Goal: Task Accomplishment & Management: Manage account settings

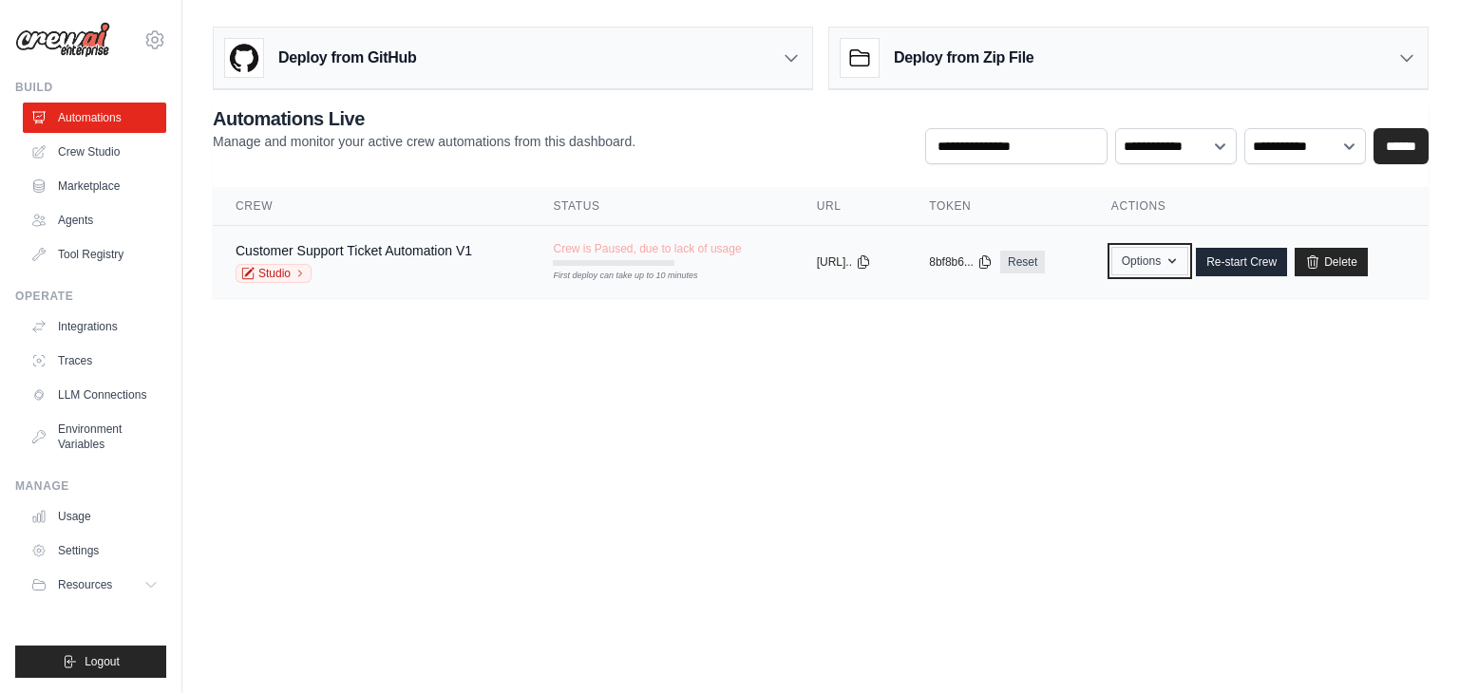
click at [1168, 260] on button "Options" at bounding box center [1149, 261] width 77 height 28
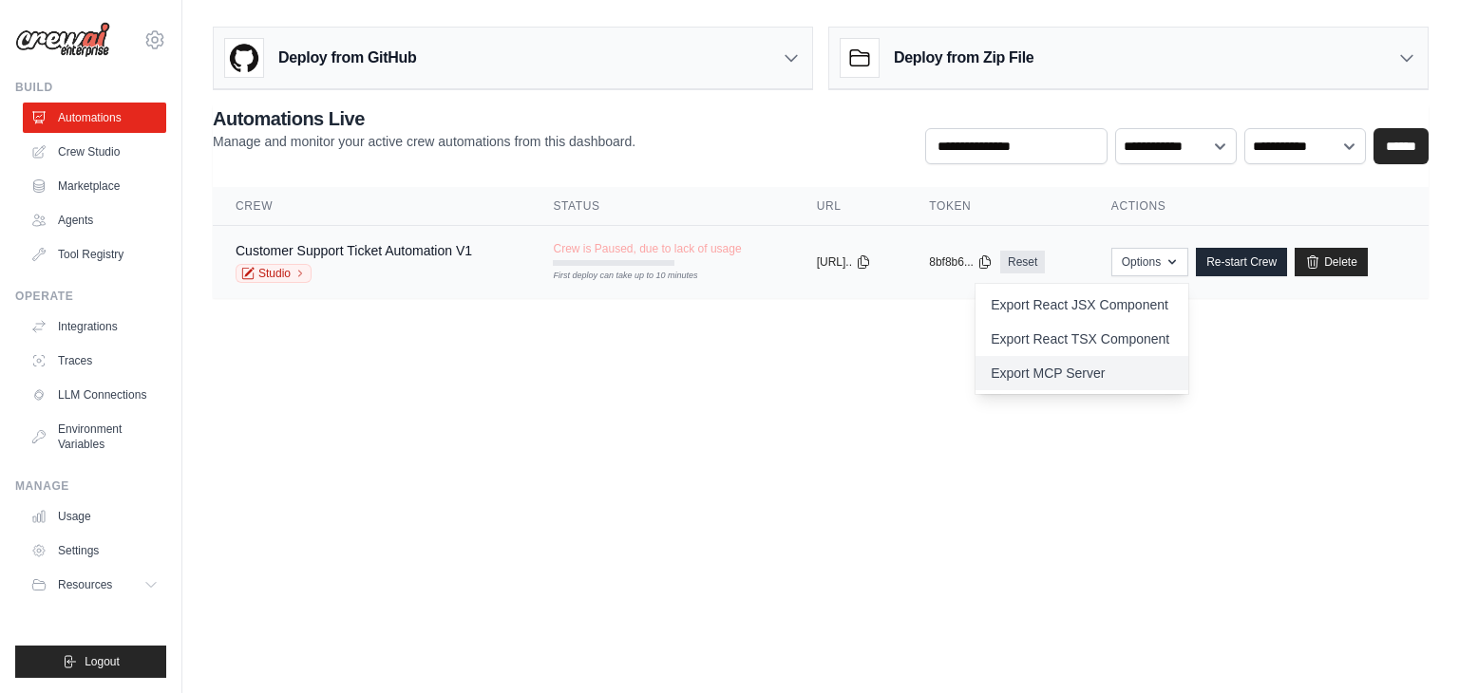
click at [1083, 371] on link "Export MCP Server" at bounding box center [1081, 373] width 213 height 34
click at [857, 443] on body "awnishkshrivastava@gmail.com Settings Build Automations Crew Studio" at bounding box center [729, 346] width 1459 height 693
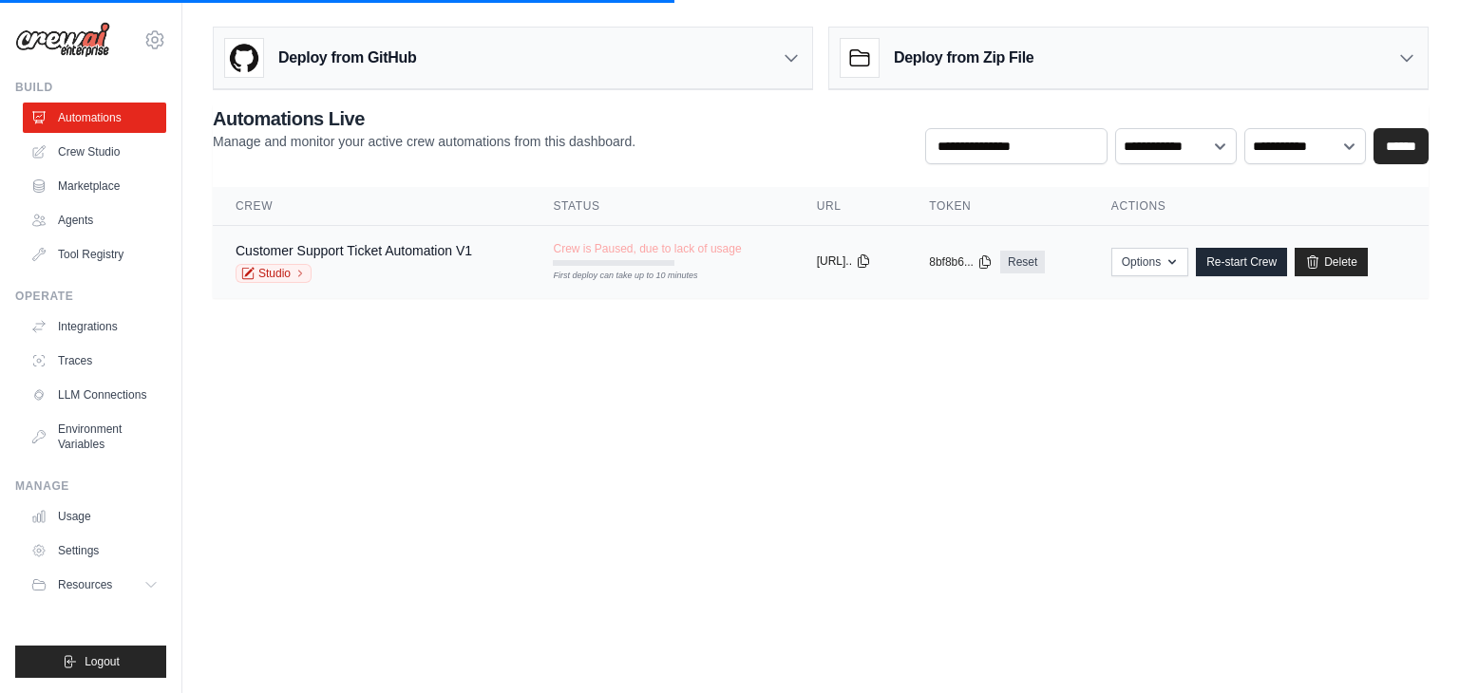
click at [866, 260] on button "https://customer..." at bounding box center [844, 261] width 54 height 15
click at [871, 259] on icon at bounding box center [863, 261] width 15 height 15
click at [74, 184] on link "Marketplace" at bounding box center [96, 186] width 143 height 30
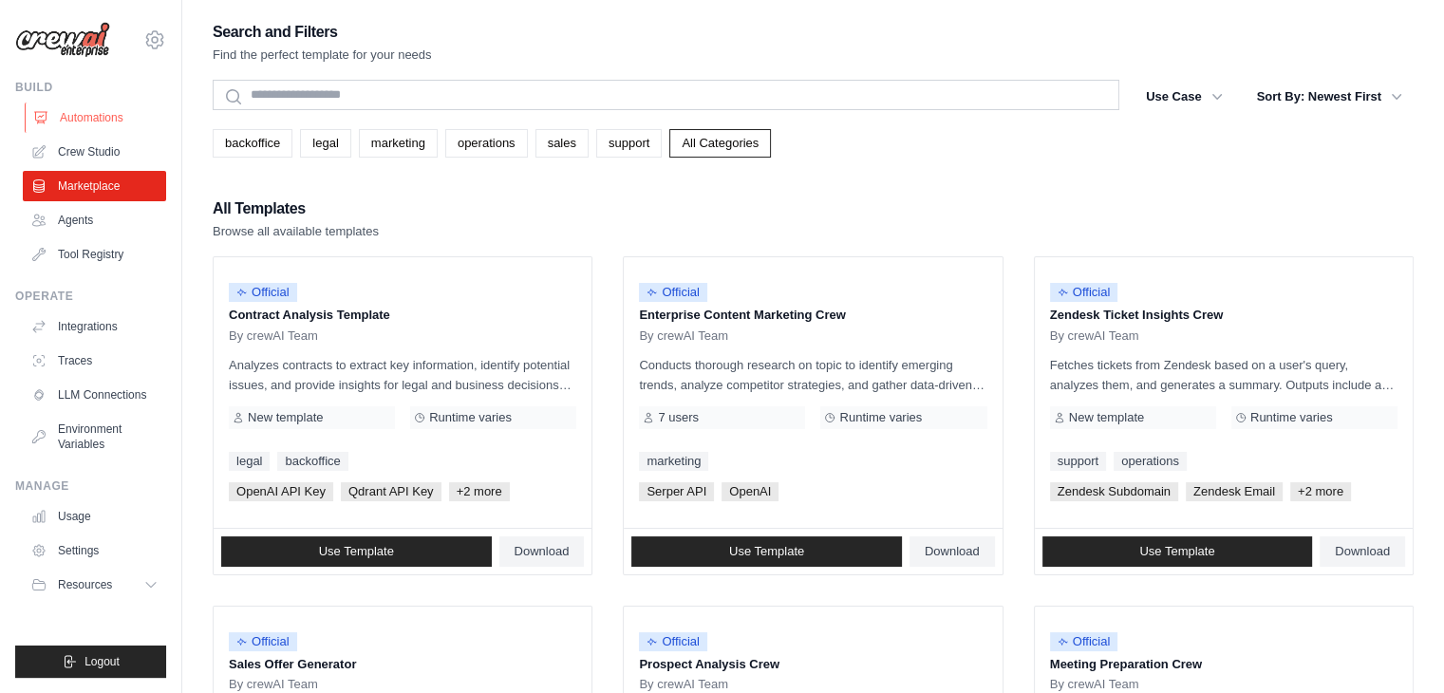
click at [76, 112] on link "Automations" at bounding box center [96, 118] width 143 height 30
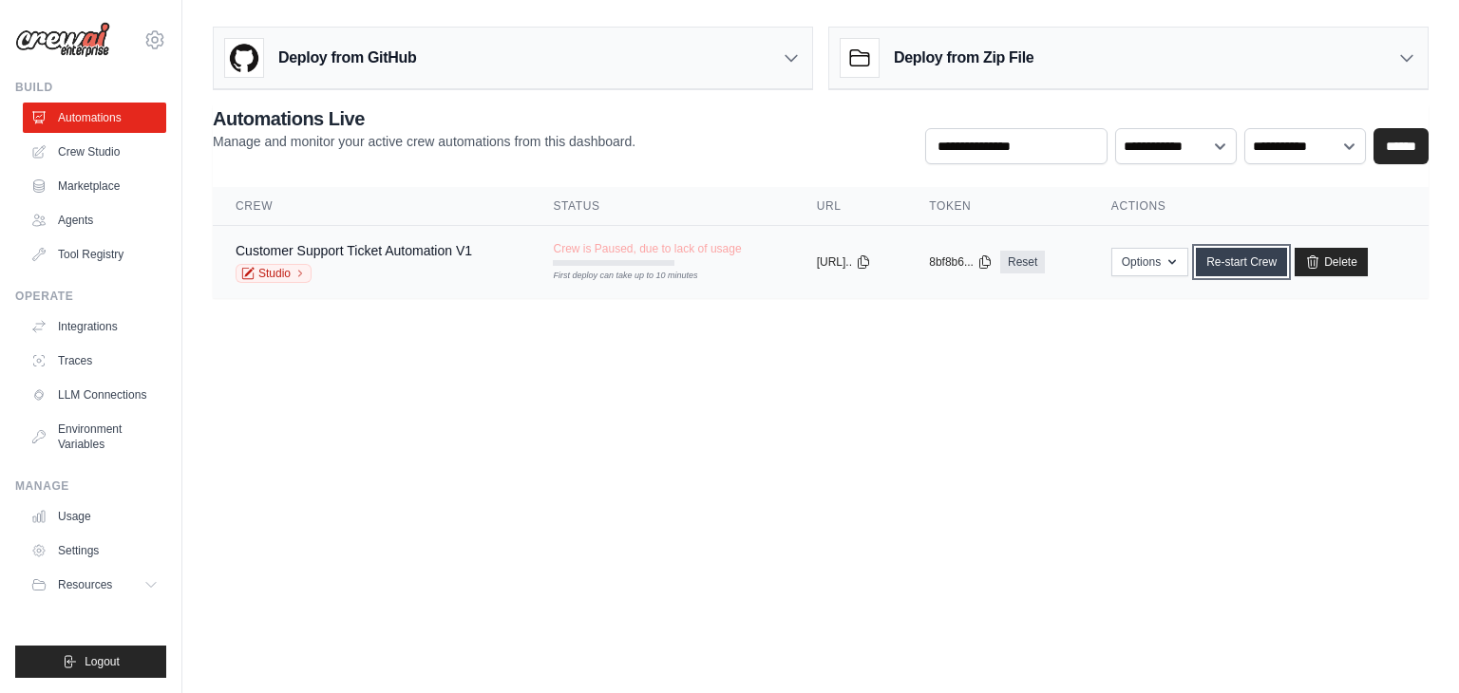
drag, startPoint x: 1262, startPoint y: 259, endPoint x: 1206, endPoint y: 353, distance: 109.4
click at [1261, 260] on link "Re-start Crew" at bounding box center [1241, 262] width 91 height 28
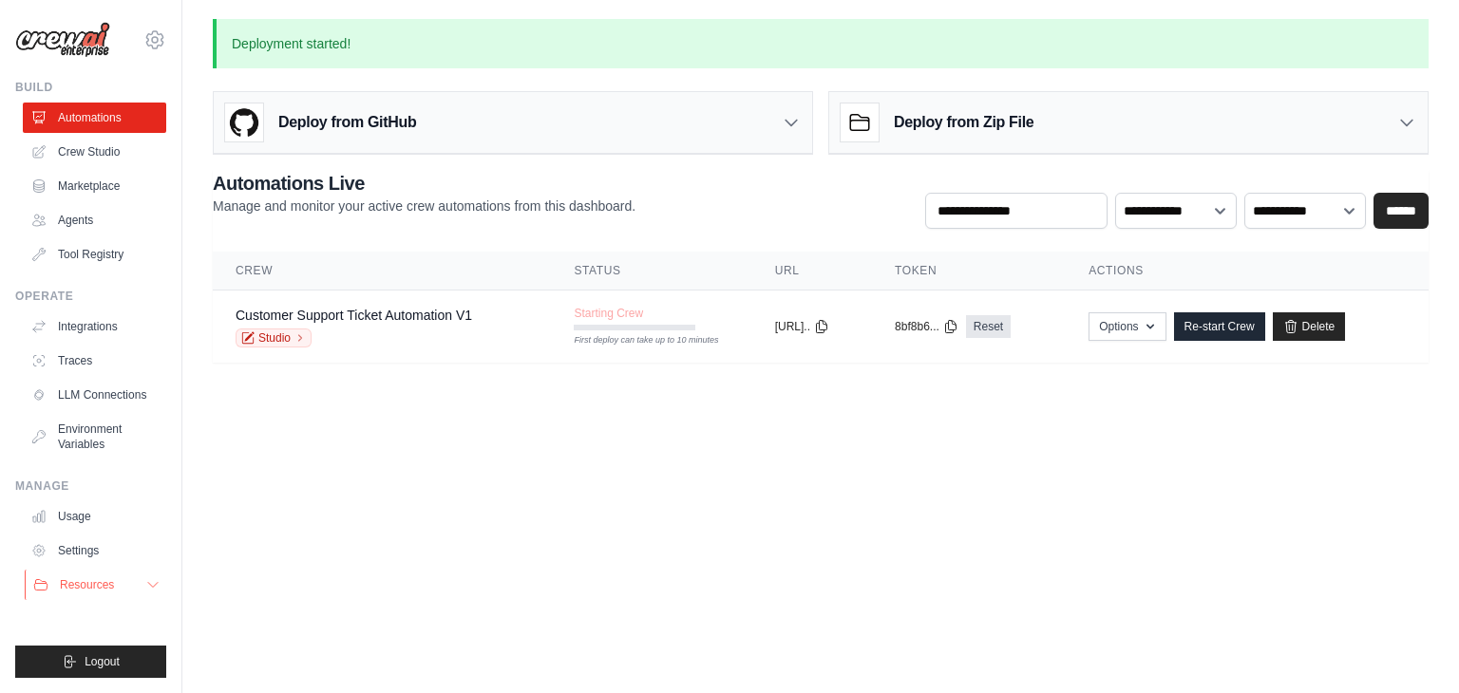
click at [119, 586] on button "Resources" at bounding box center [96, 585] width 143 height 30
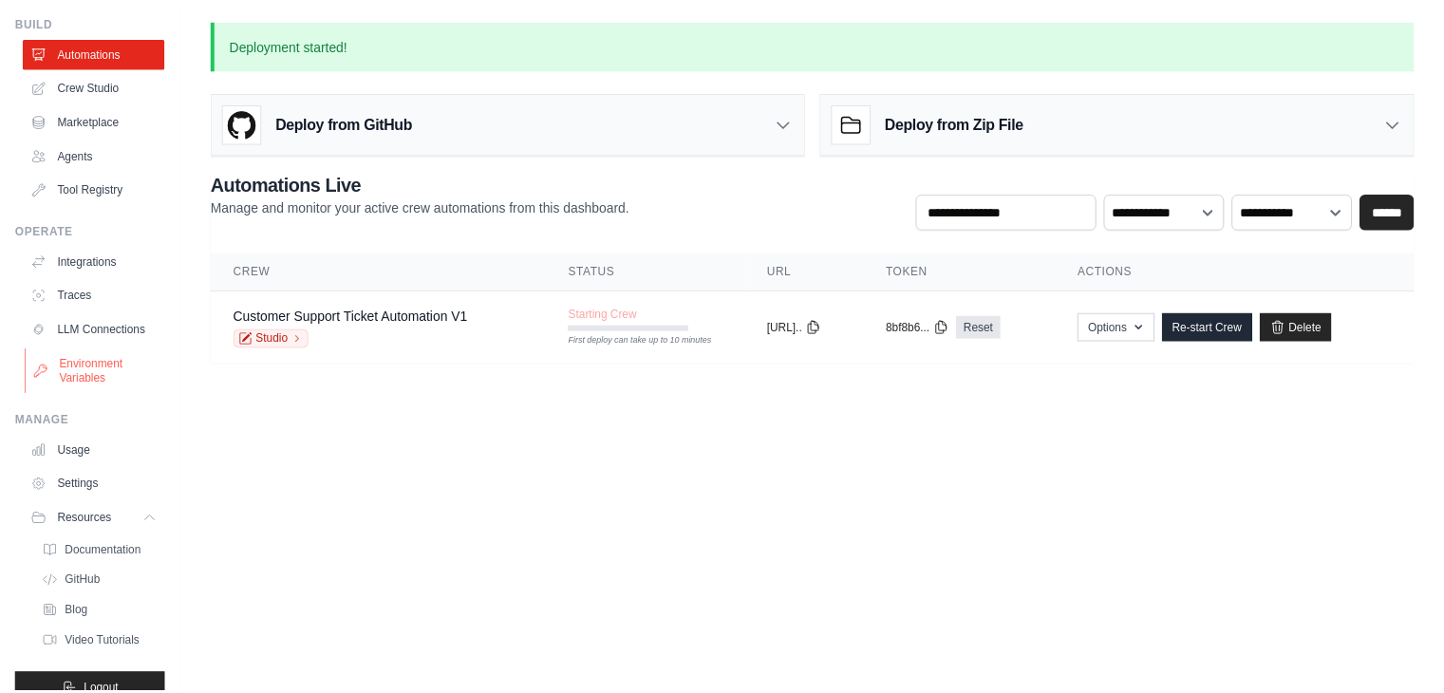
scroll to position [110, 0]
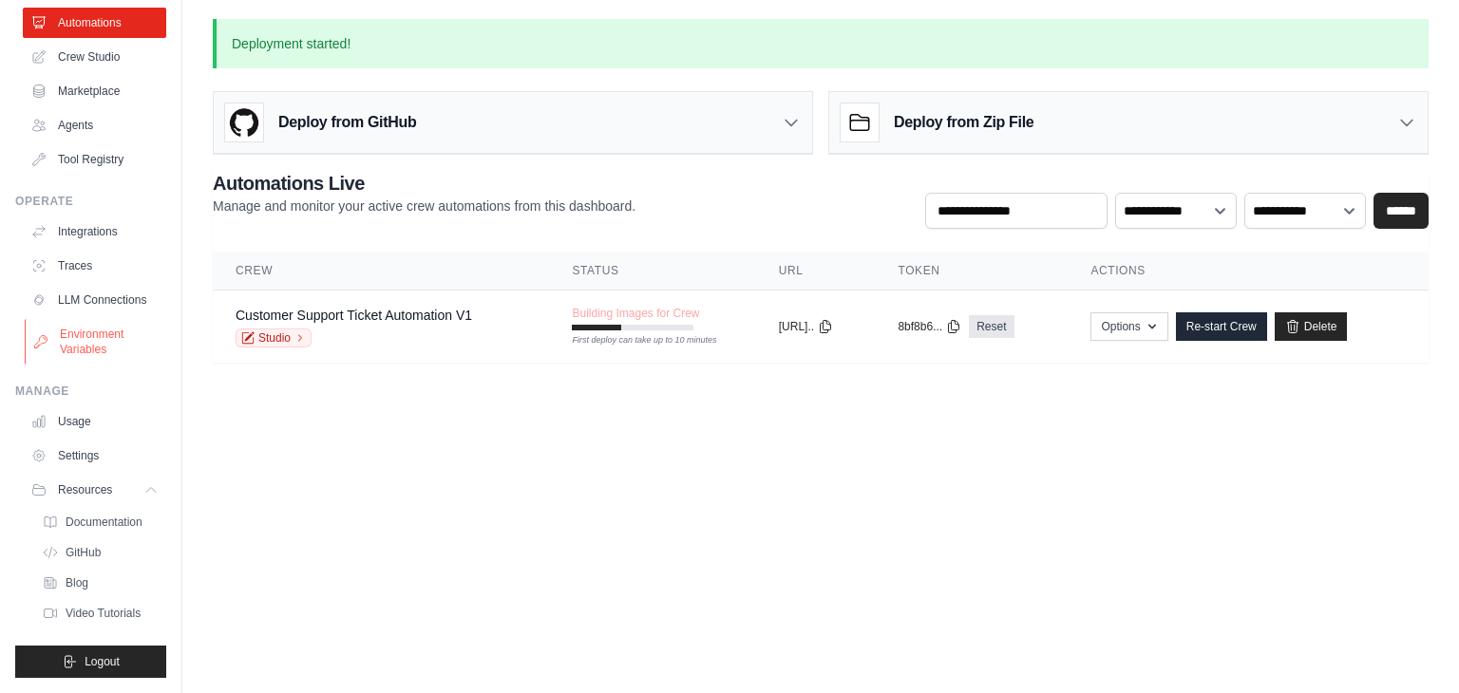
click at [78, 421] on link "Usage" at bounding box center [94, 421] width 143 height 30
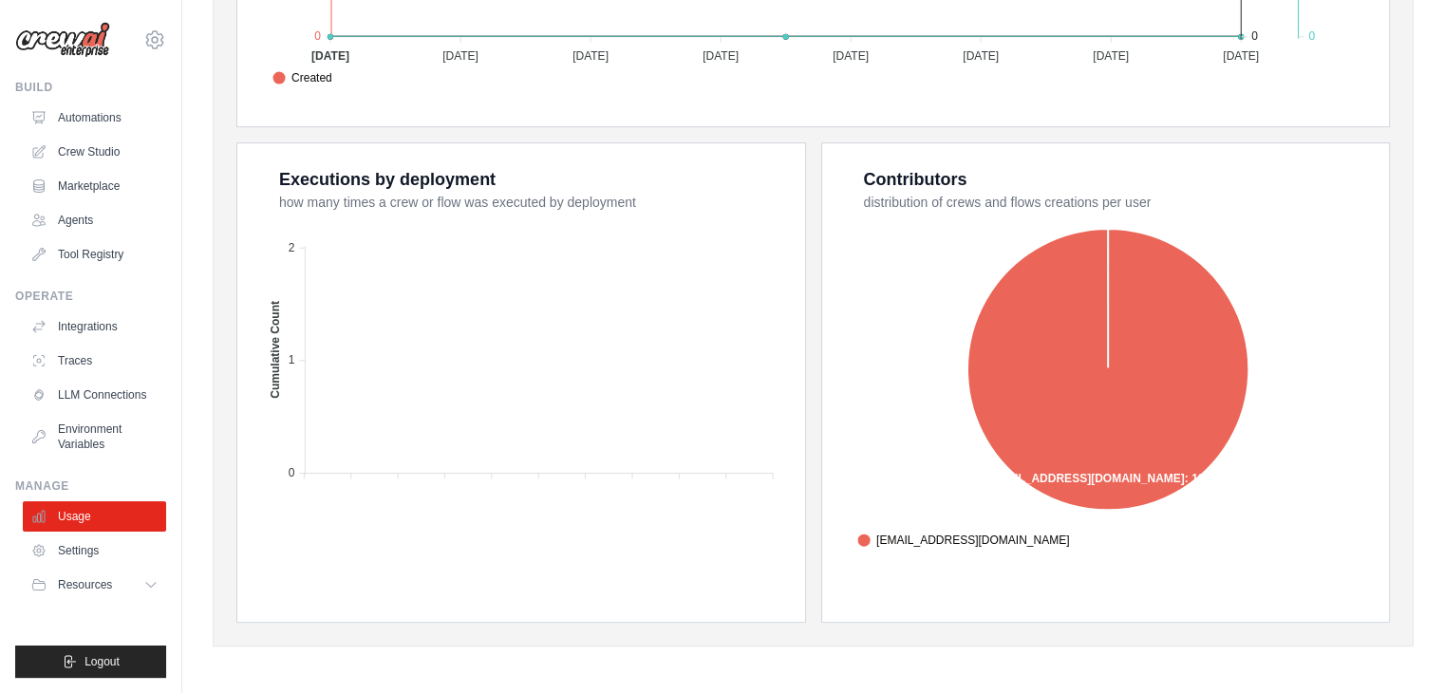
scroll to position [206, 0]
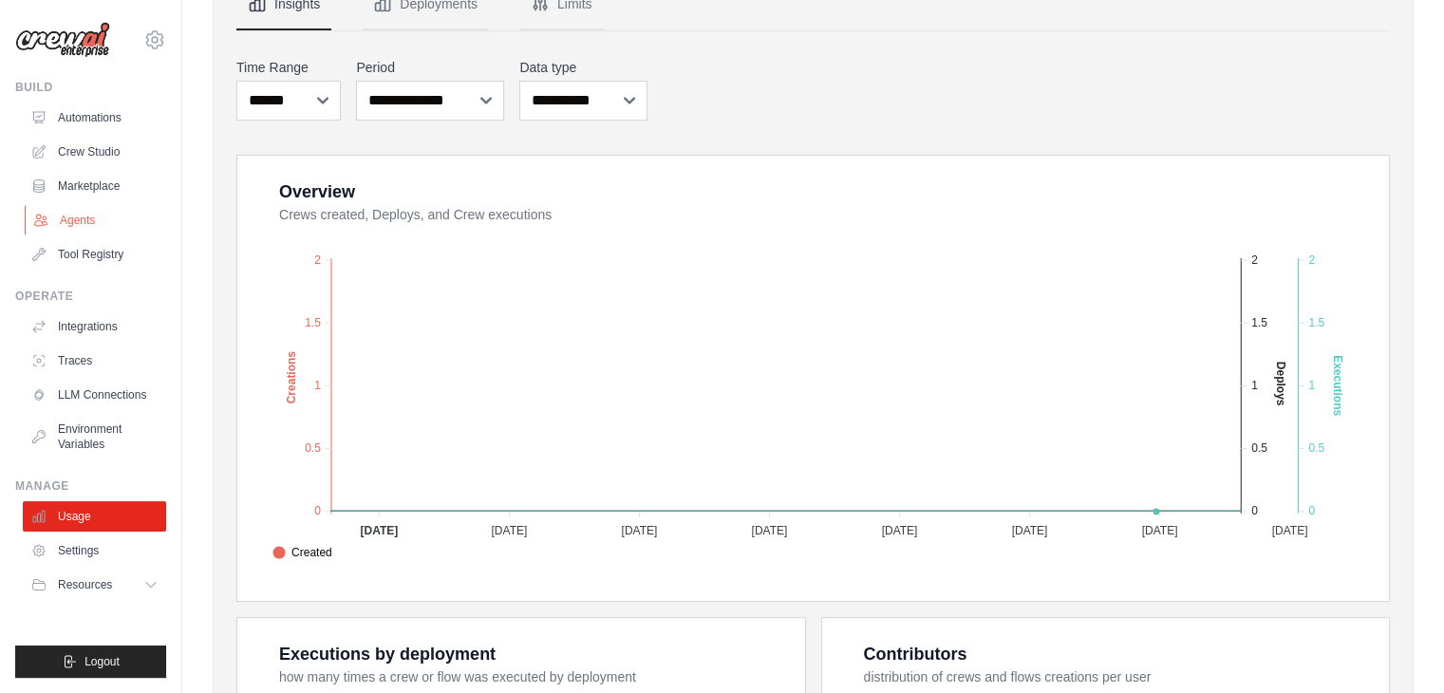
click at [66, 222] on link "Agents" at bounding box center [96, 220] width 143 height 30
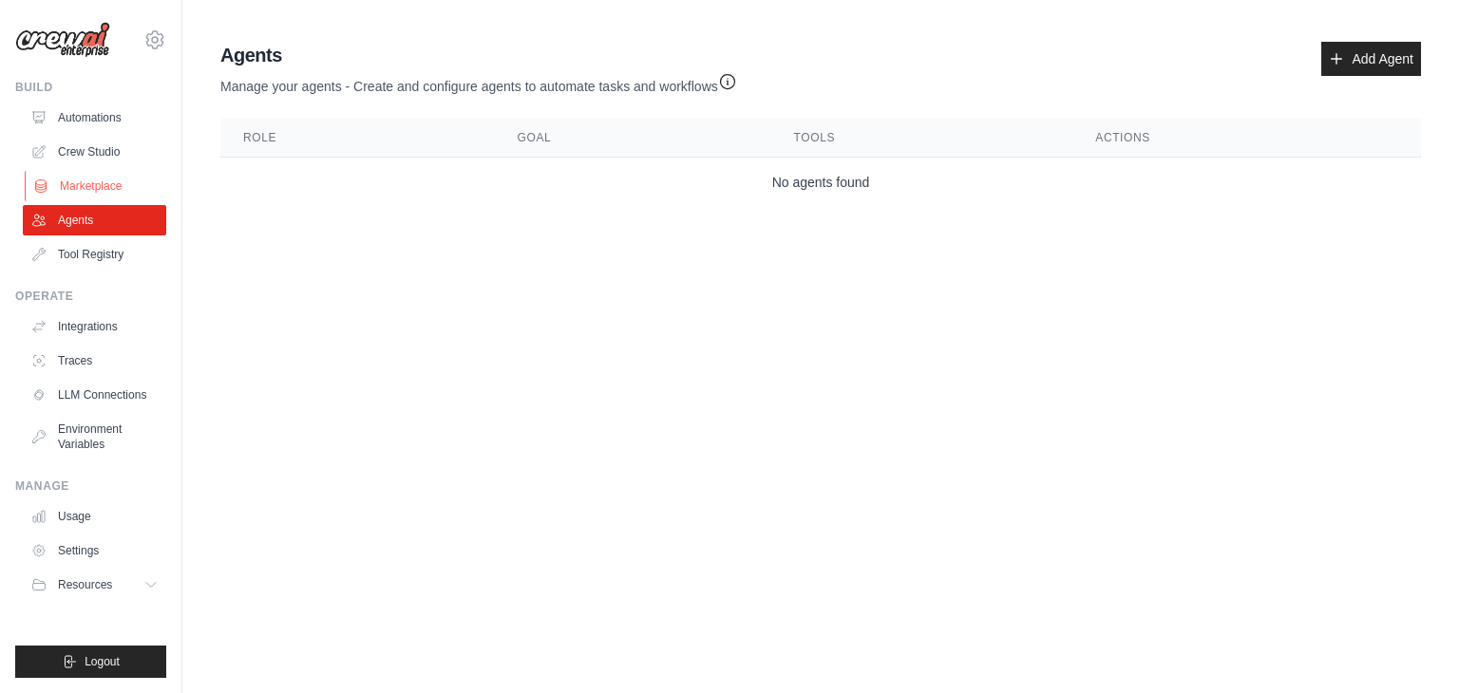
click at [84, 195] on link "Marketplace" at bounding box center [96, 186] width 143 height 30
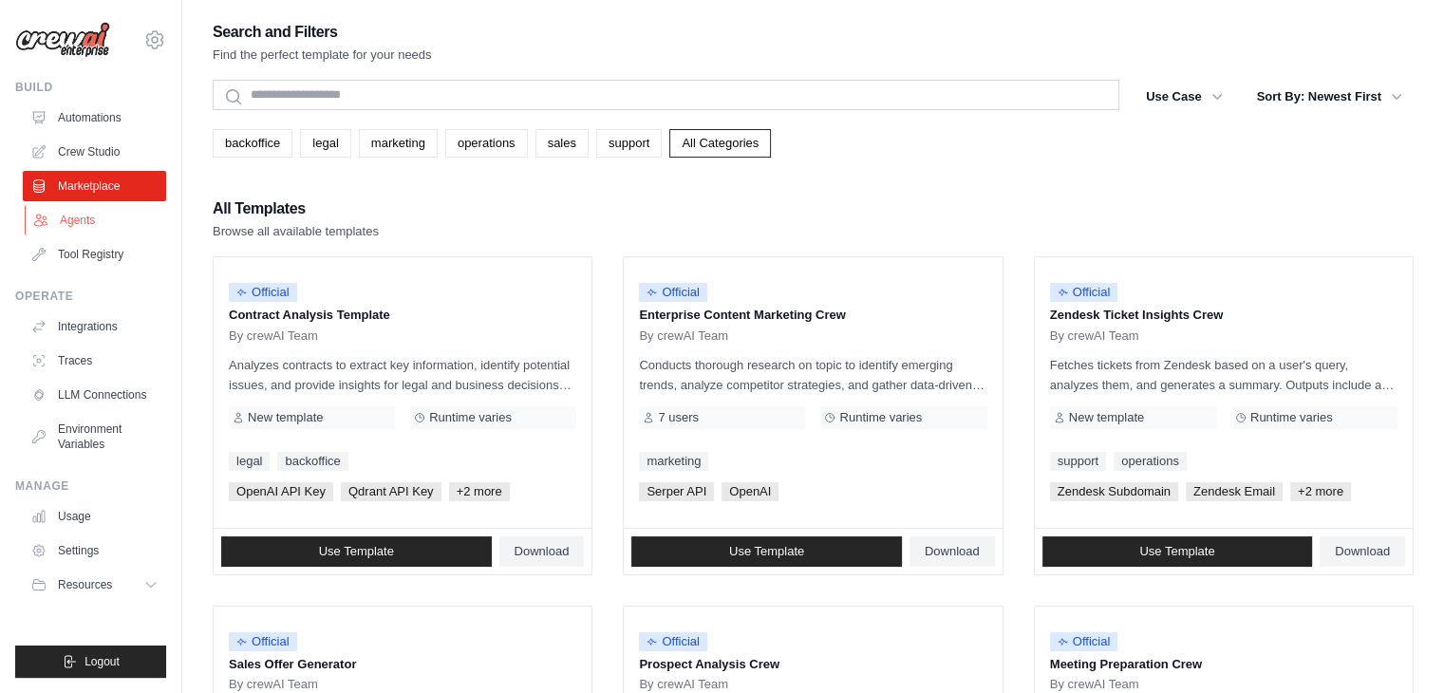
click at [82, 226] on link "Agents" at bounding box center [96, 220] width 143 height 30
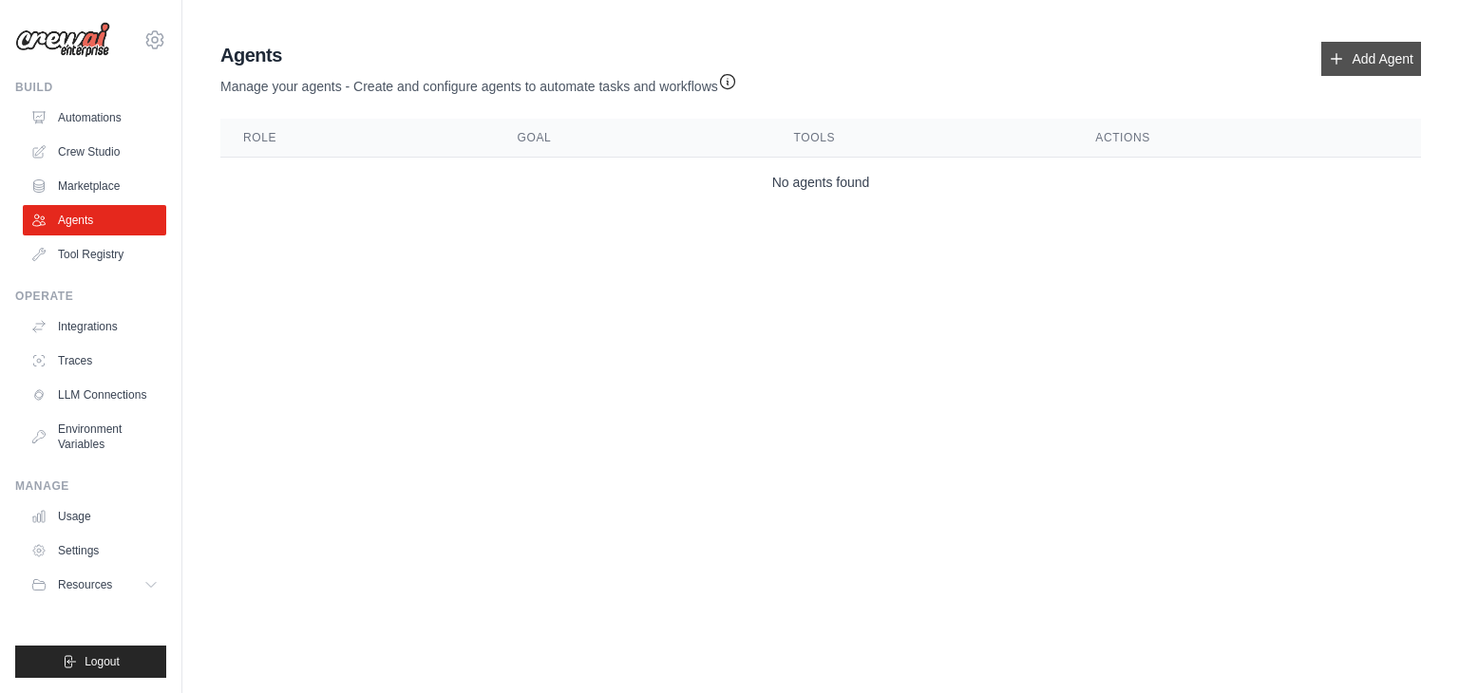
click at [1365, 55] on link "Add Agent" at bounding box center [1371, 59] width 100 height 34
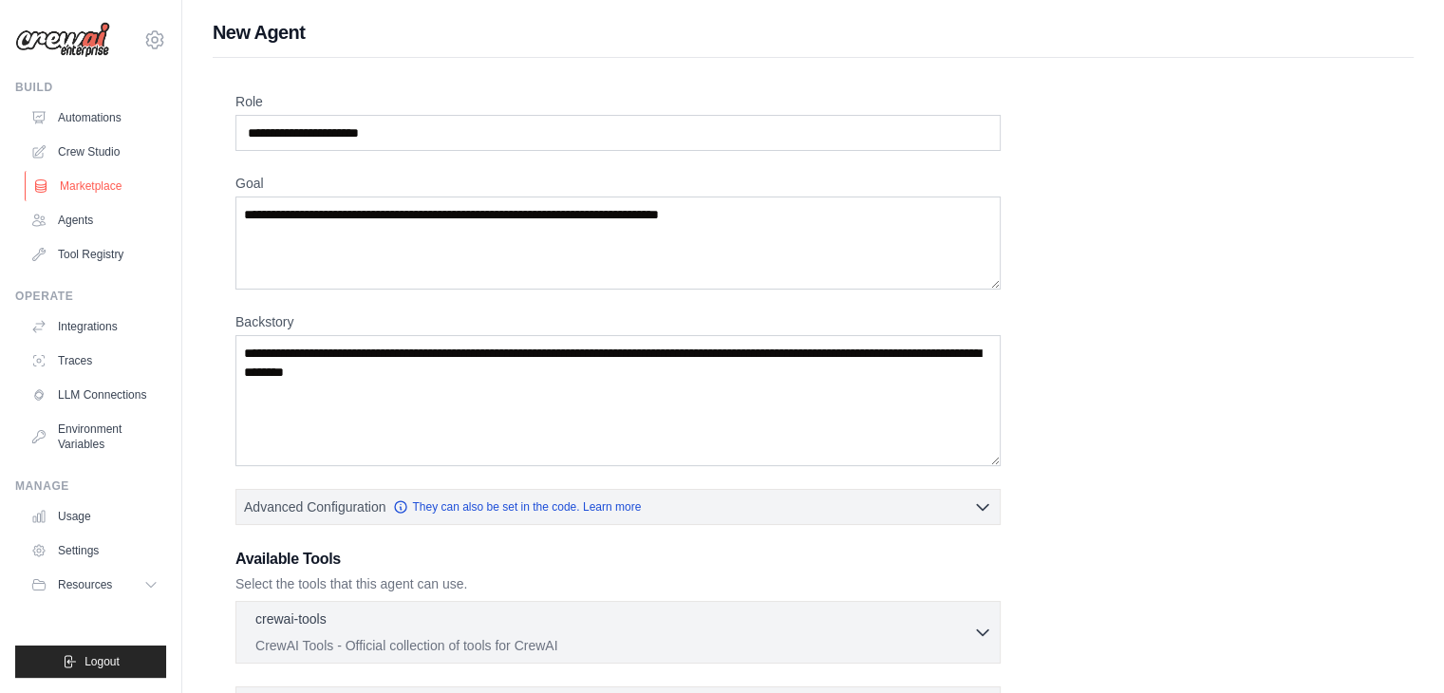
click at [68, 183] on link "Marketplace" at bounding box center [96, 186] width 143 height 30
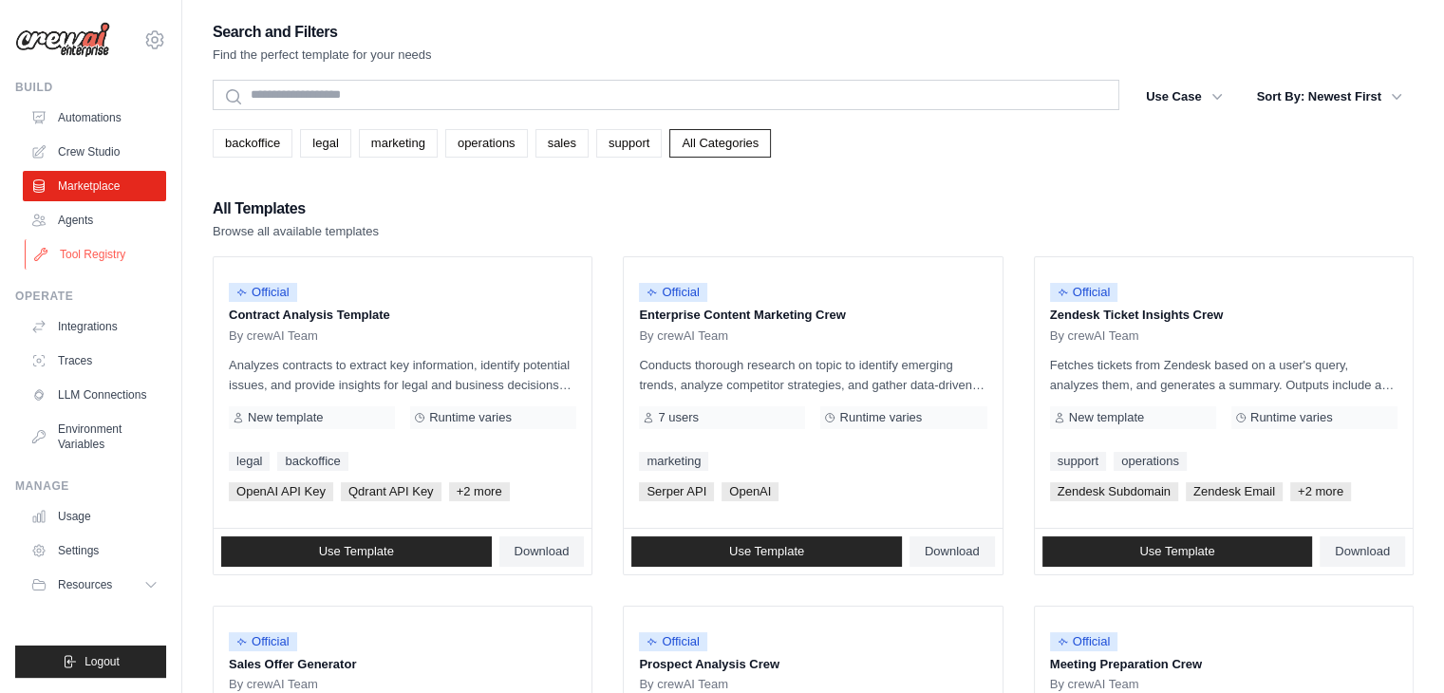
click at [93, 254] on link "Tool Registry" at bounding box center [96, 254] width 143 height 30
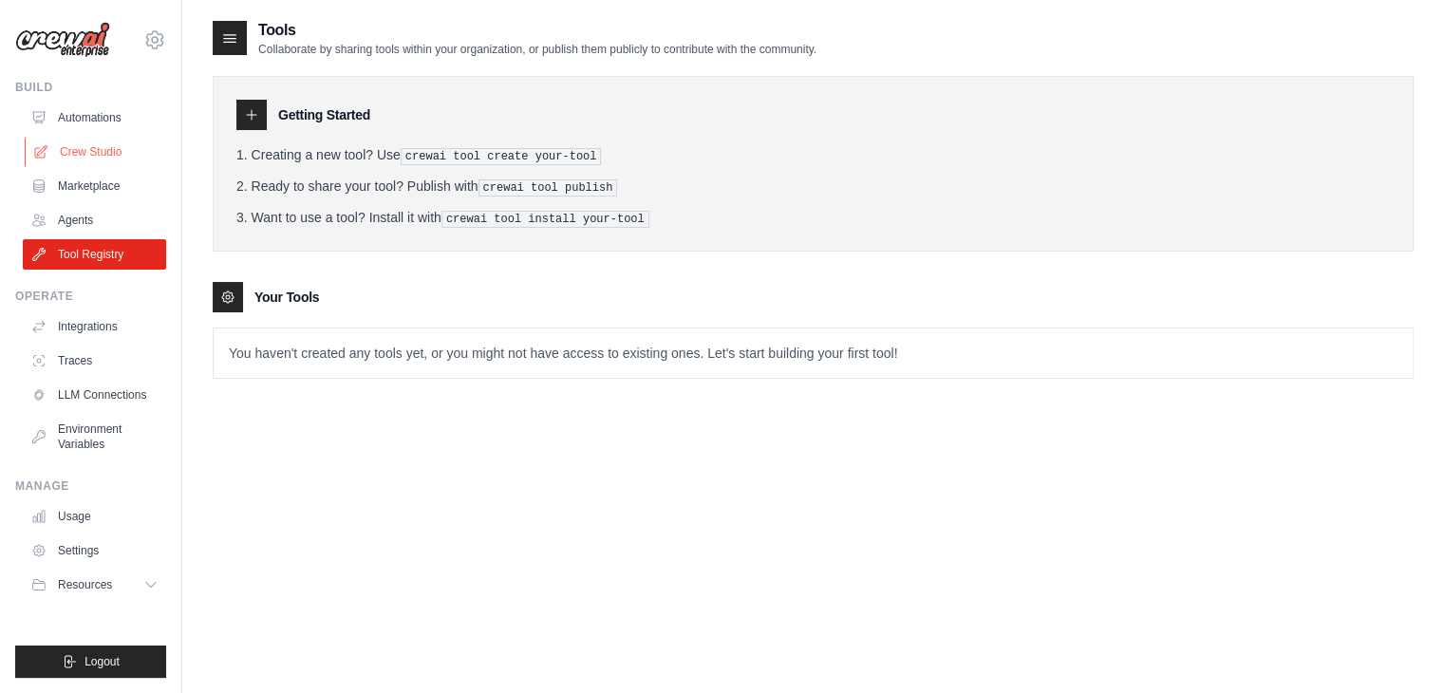
click at [85, 147] on link "Crew Studio" at bounding box center [96, 152] width 143 height 30
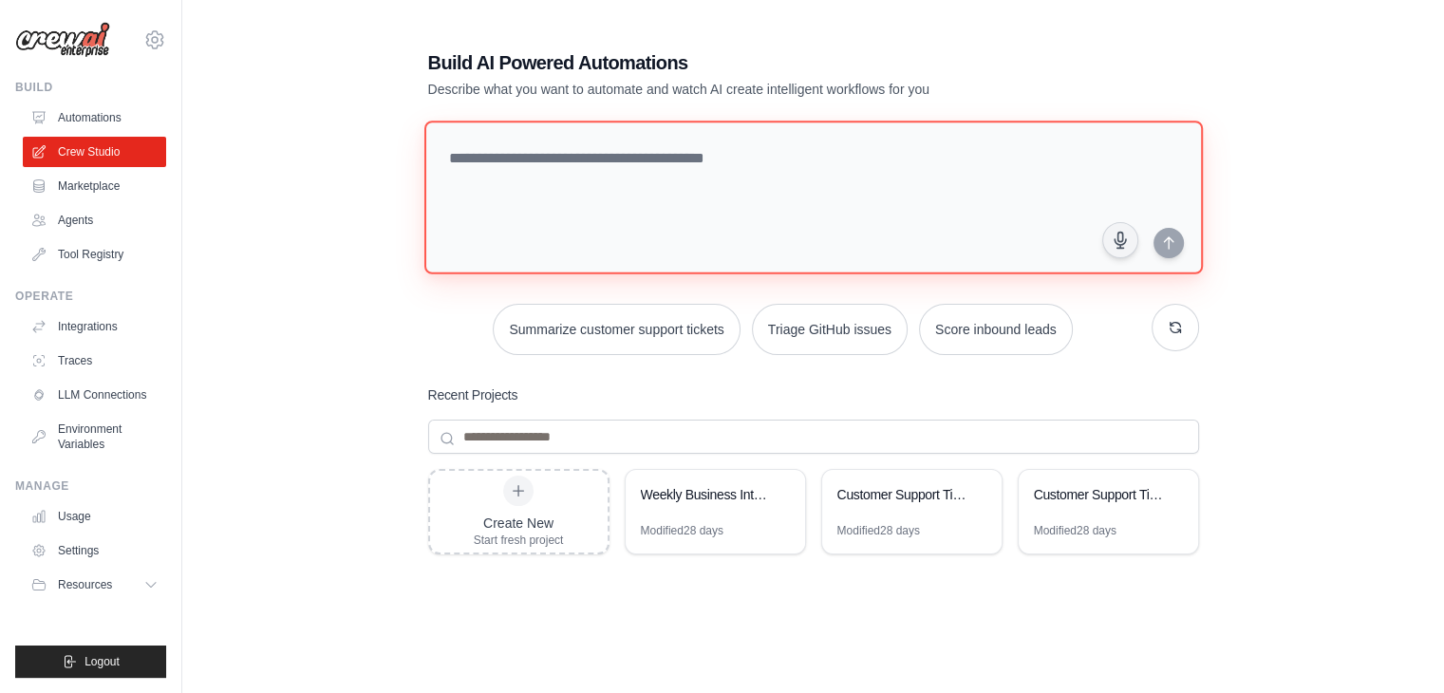
click at [623, 168] on textarea at bounding box center [813, 198] width 779 height 154
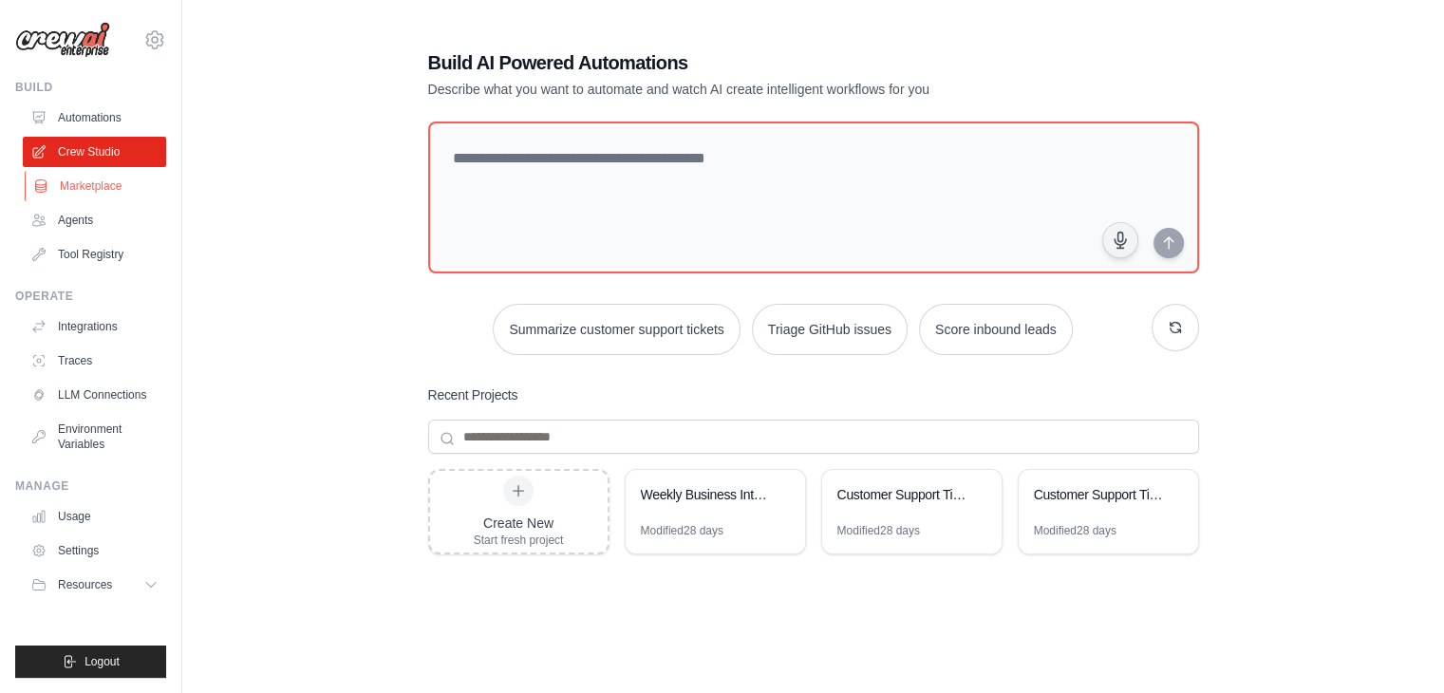
click at [91, 188] on link "Marketplace" at bounding box center [96, 186] width 143 height 30
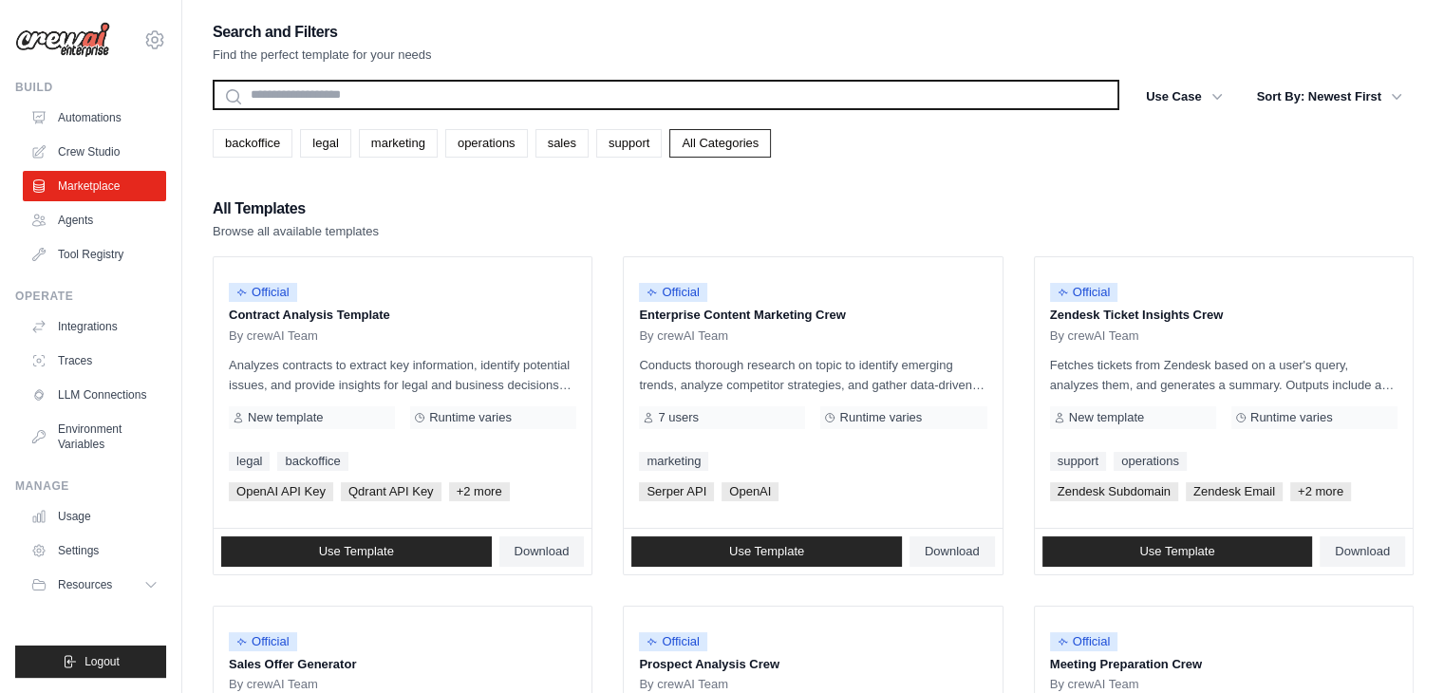
click at [489, 85] on input "text" at bounding box center [666, 95] width 907 height 30
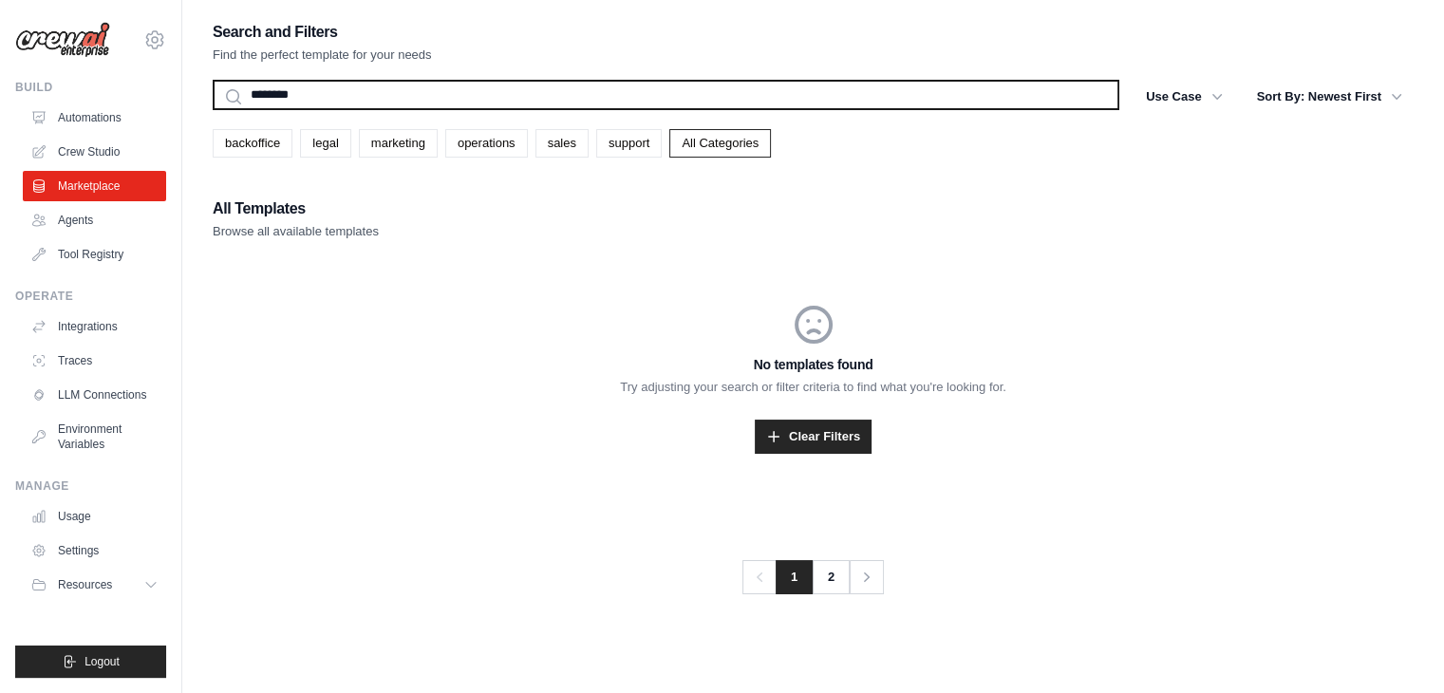
type input "********"
click at [212, 109] on button "Search" at bounding box center [212, 109] width 1 height 1
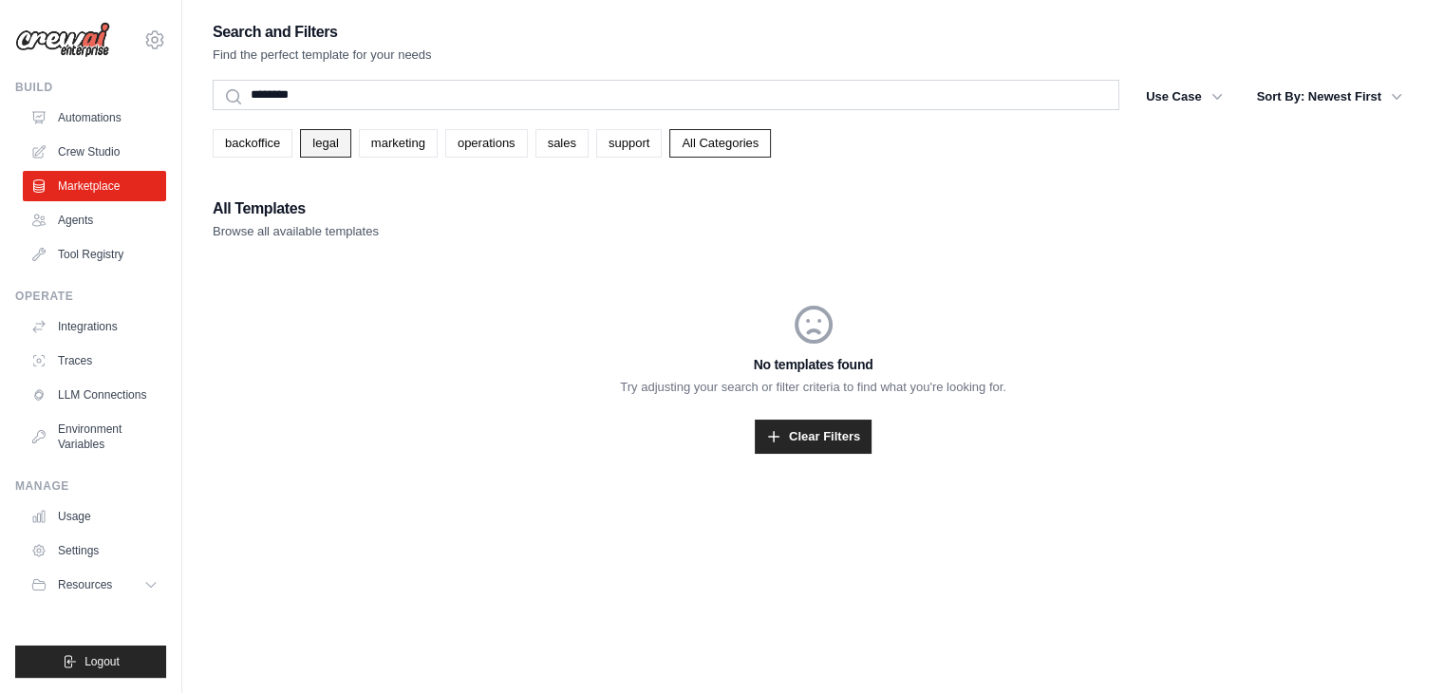
click at [320, 145] on link "legal" at bounding box center [325, 143] width 50 height 28
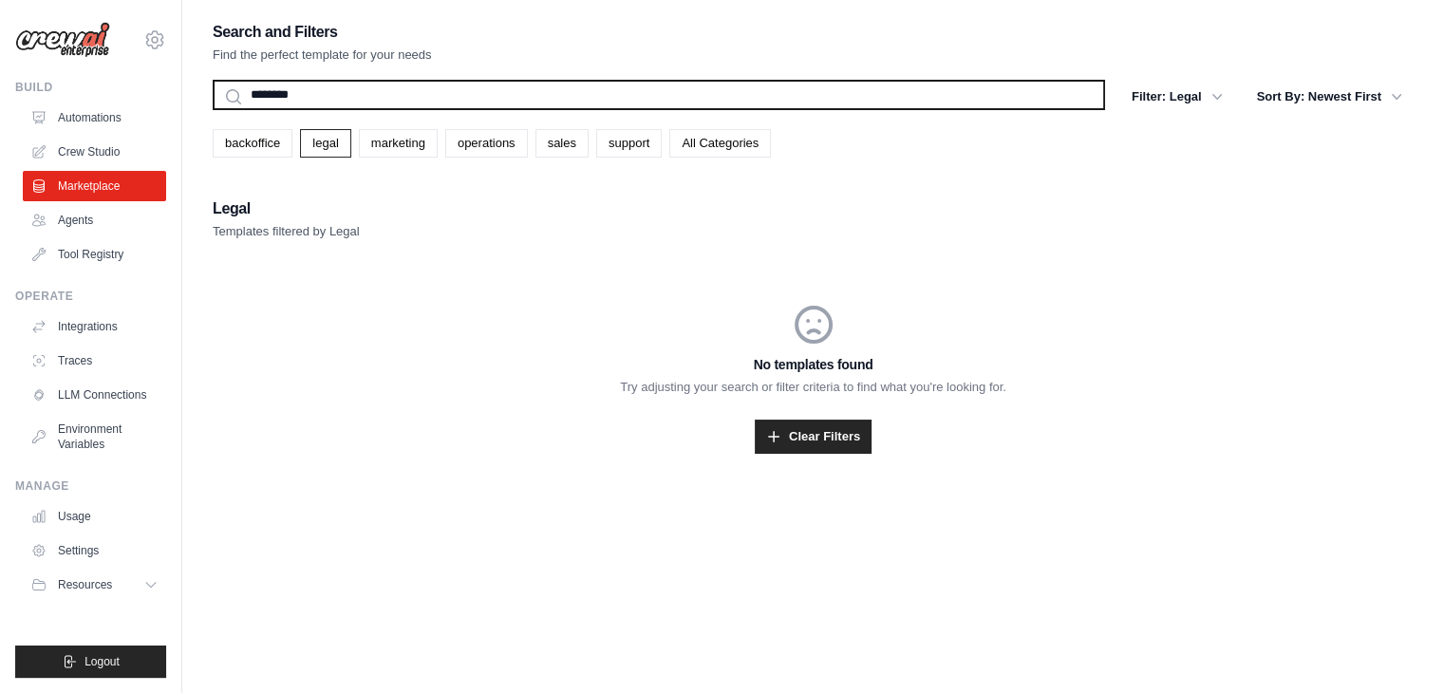
click at [380, 104] on input "********" at bounding box center [659, 95] width 893 height 30
click at [378, 104] on input "********" at bounding box center [659, 95] width 893 height 30
click at [212, 109] on button "Search" at bounding box center [212, 109] width 1 height 1
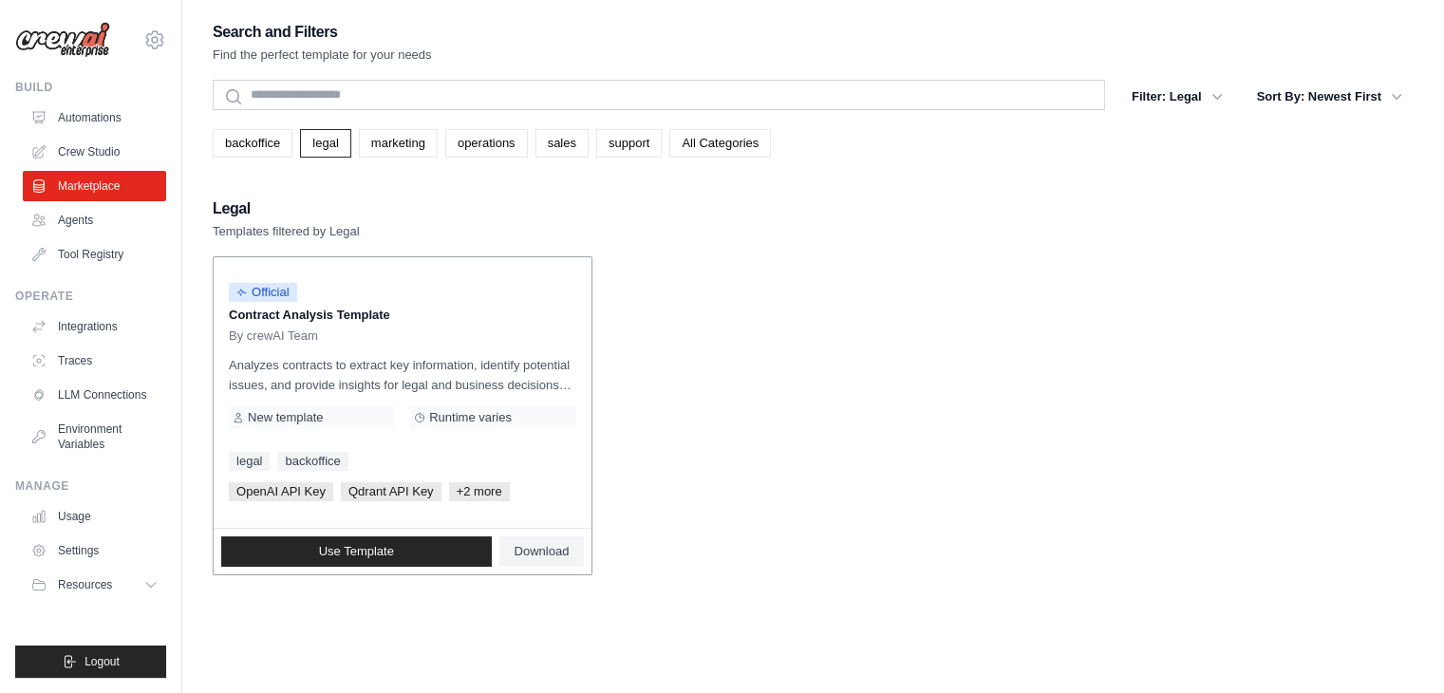
click at [387, 491] on span "Qdrant API Key" at bounding box center [391, 491] width 101 height 19
click at [475, 492] on span "+2 more" at bounding box center [479, 491] width 61 height 19
click at [365, 546] on span "Use Template" at bounding box center [356, 551] width 75 height 15
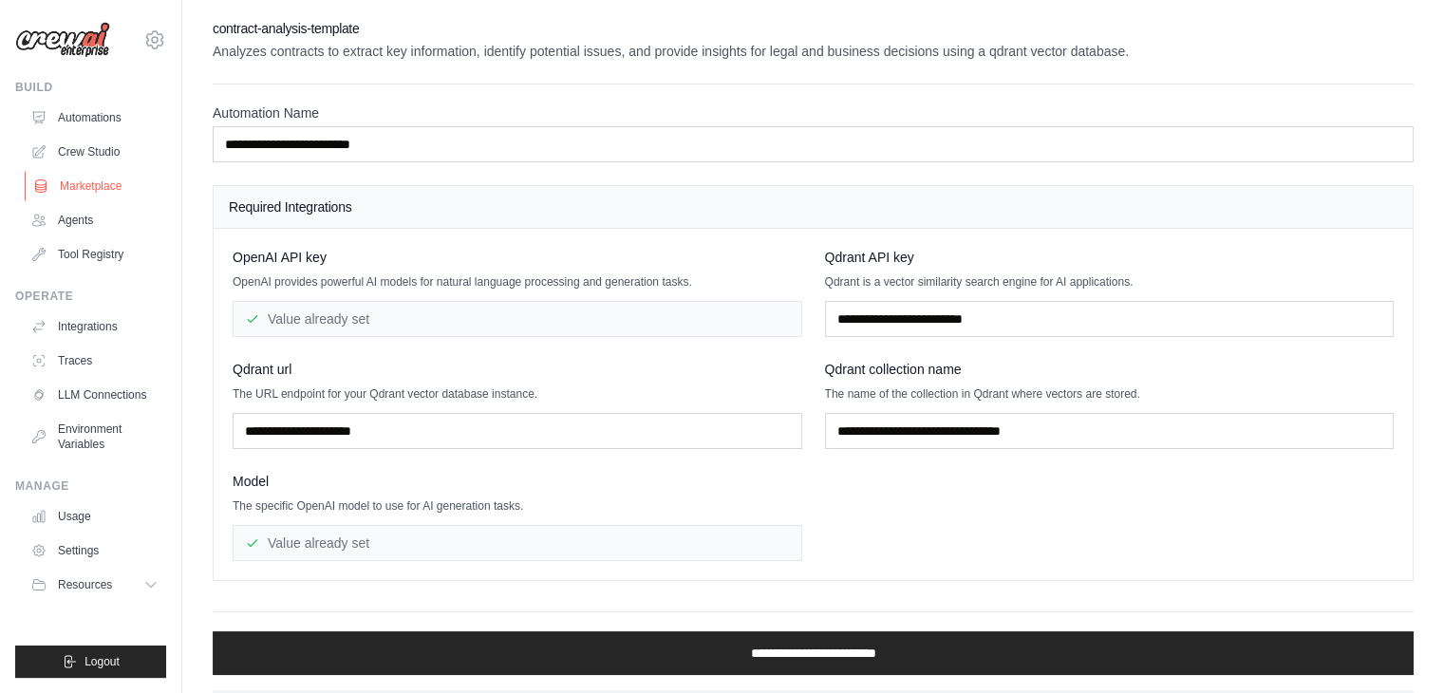
click at [76, 179] on link "Marketplace" at bounding box center [96, 186] width 143 height 30
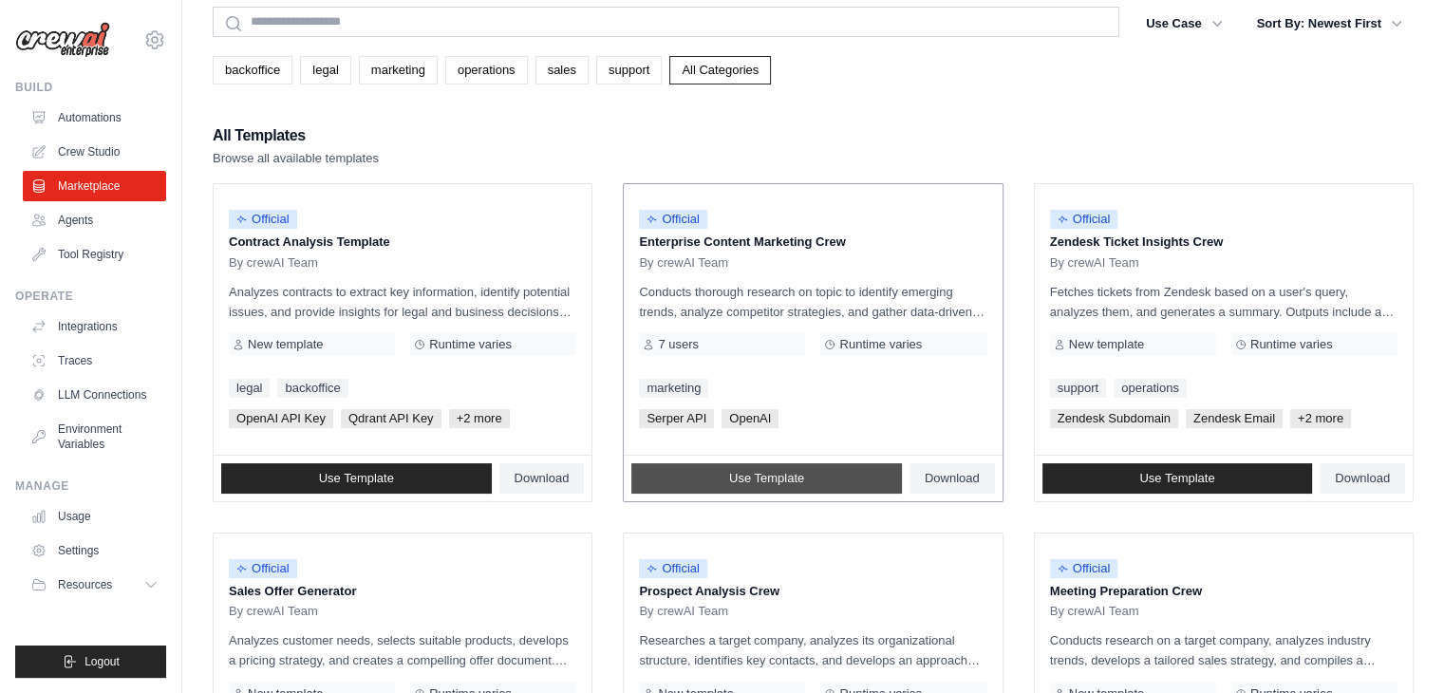
scroll to position [190, 0]
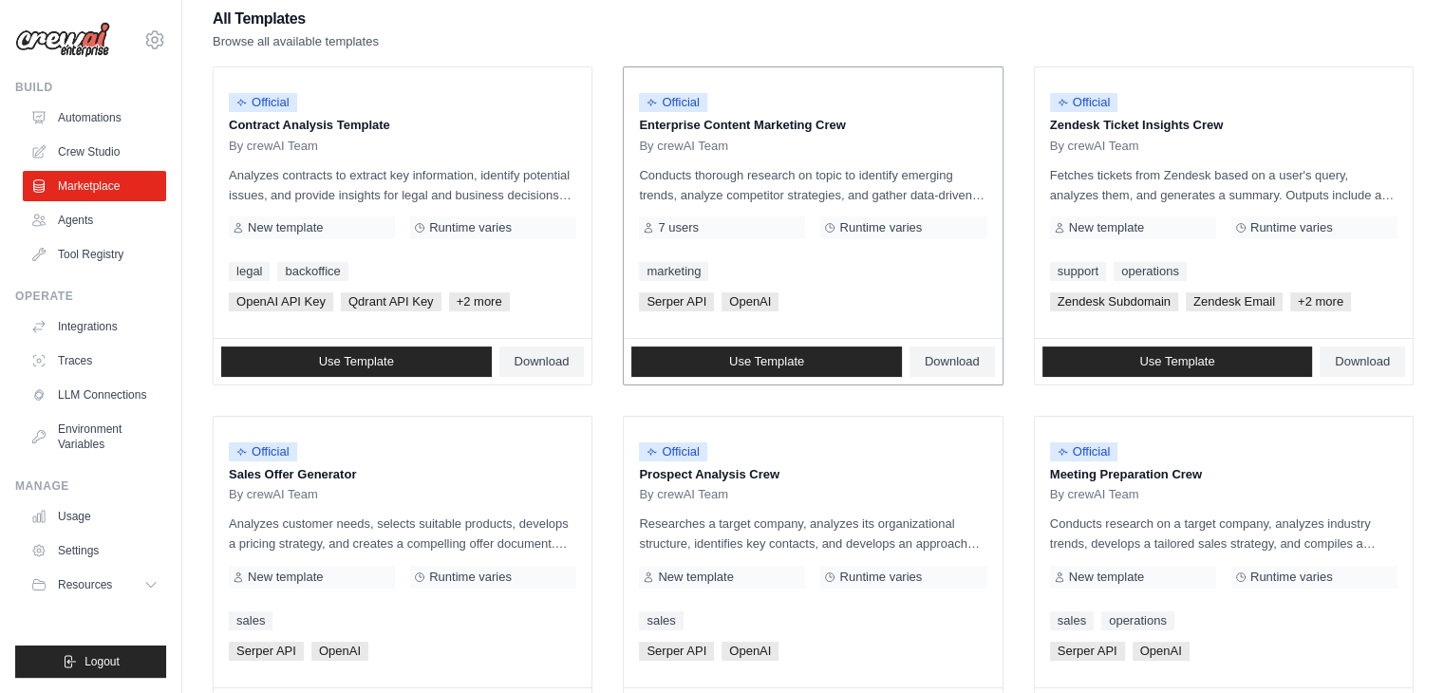
click at [670, 220] on span "7 users" at bounding box center [678, 227] width 41 height 15
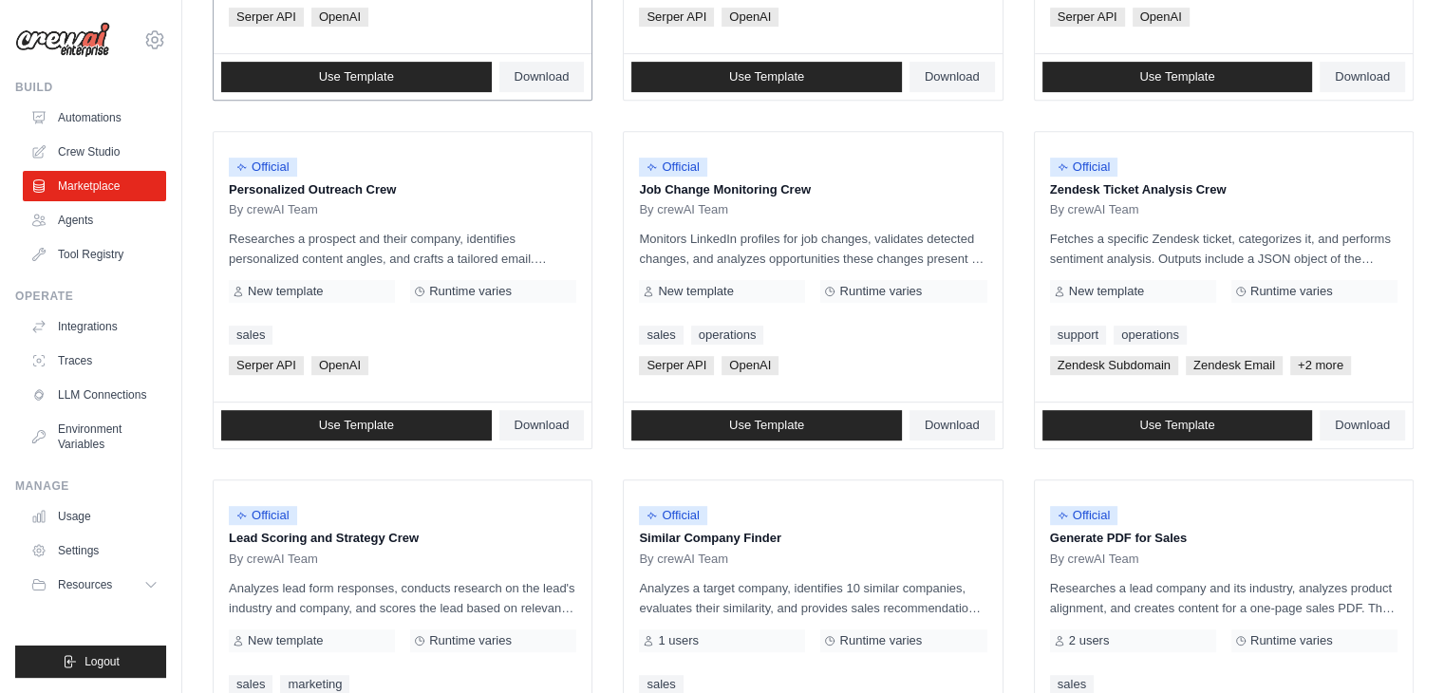
scroll to position [855, 0]
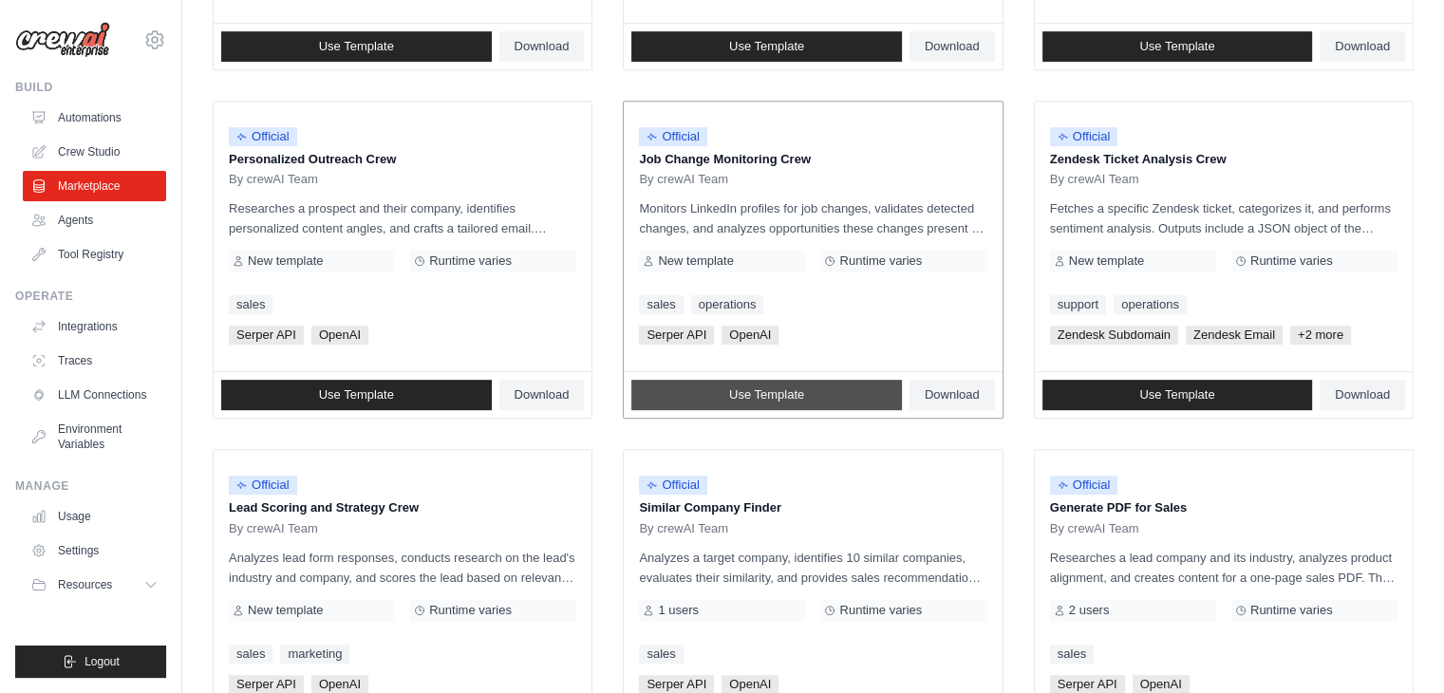
click at [692, 386] on link "Use Template" at bounding box center [766, 395] width 271 height 30
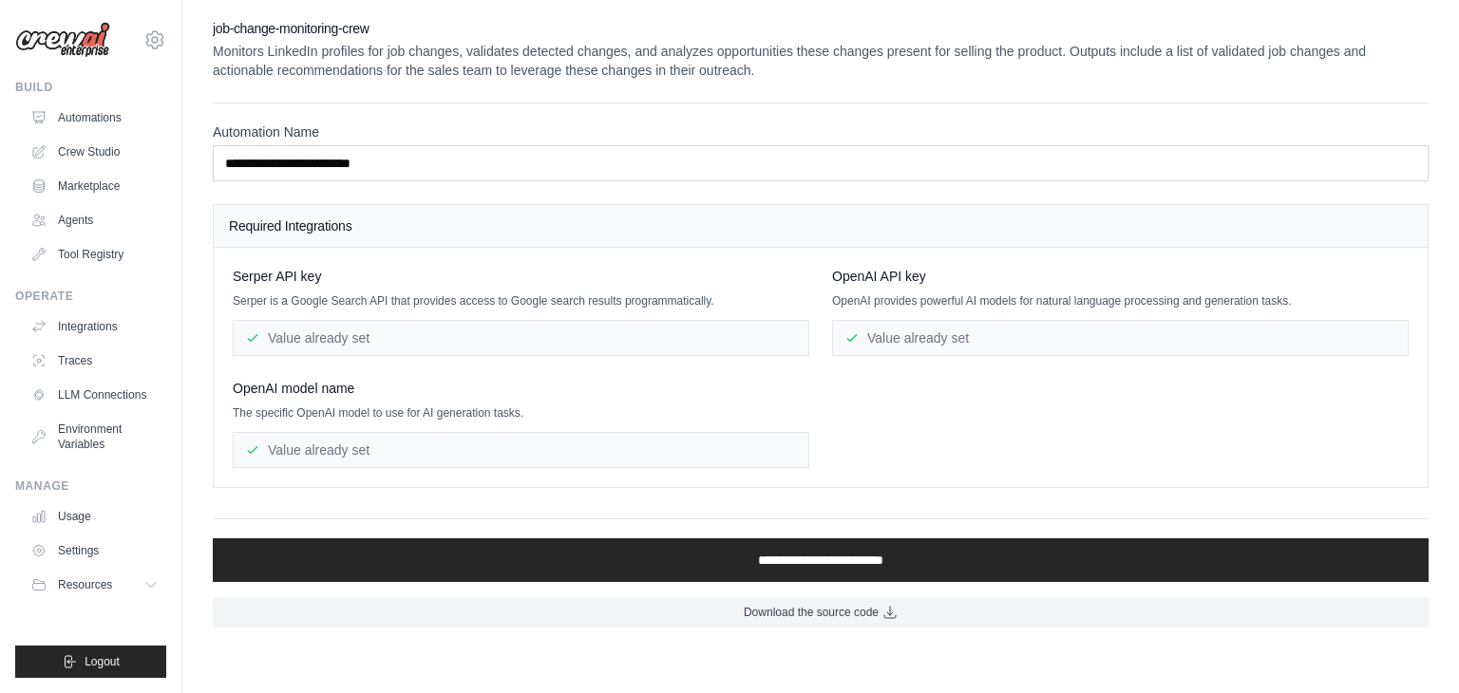
click at [291, 31] on h2 "job-change-monitoring-crew" at bounding box center [820, 28] width 1215 height 19
click at [536, 115] on div "**********" at bounding box center [820, 142] width 1215 height 79
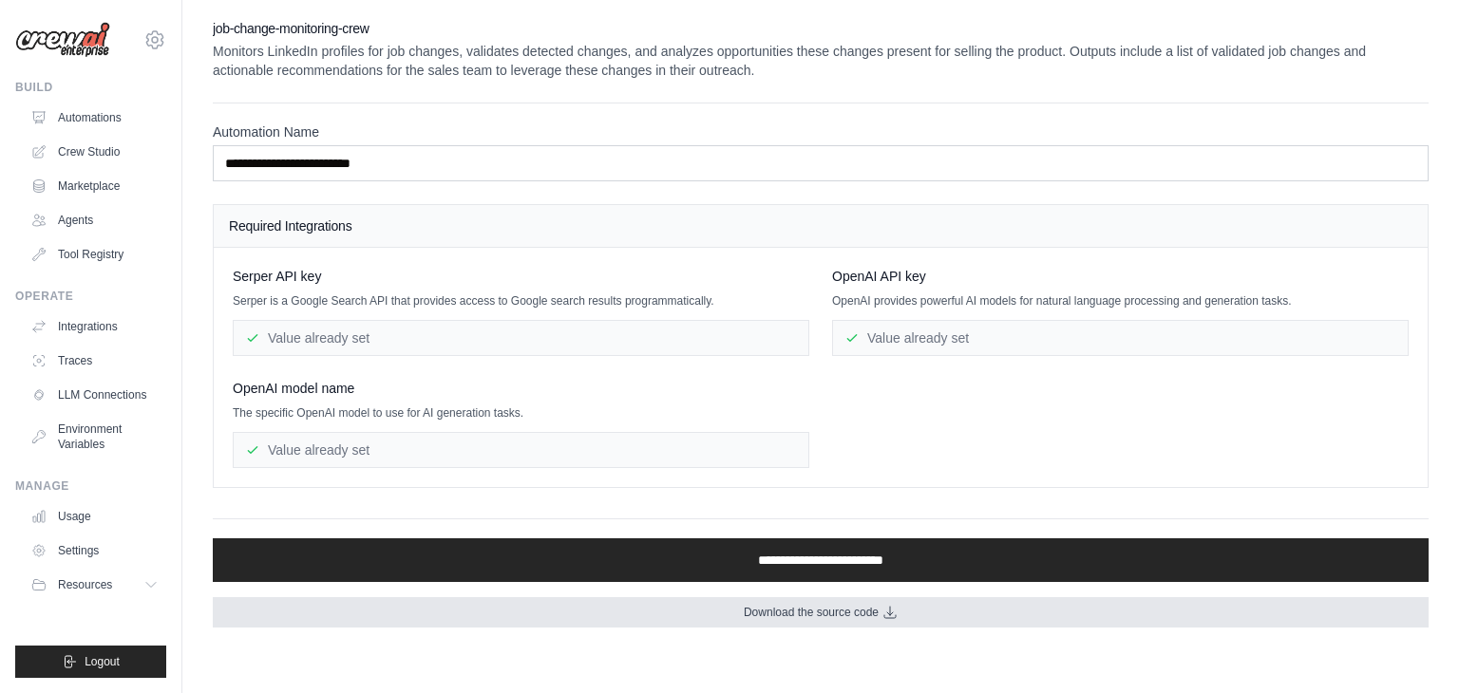
click at [849, 607] on span "Download the source code" at bounding box center [811, 612] width 135 height 15
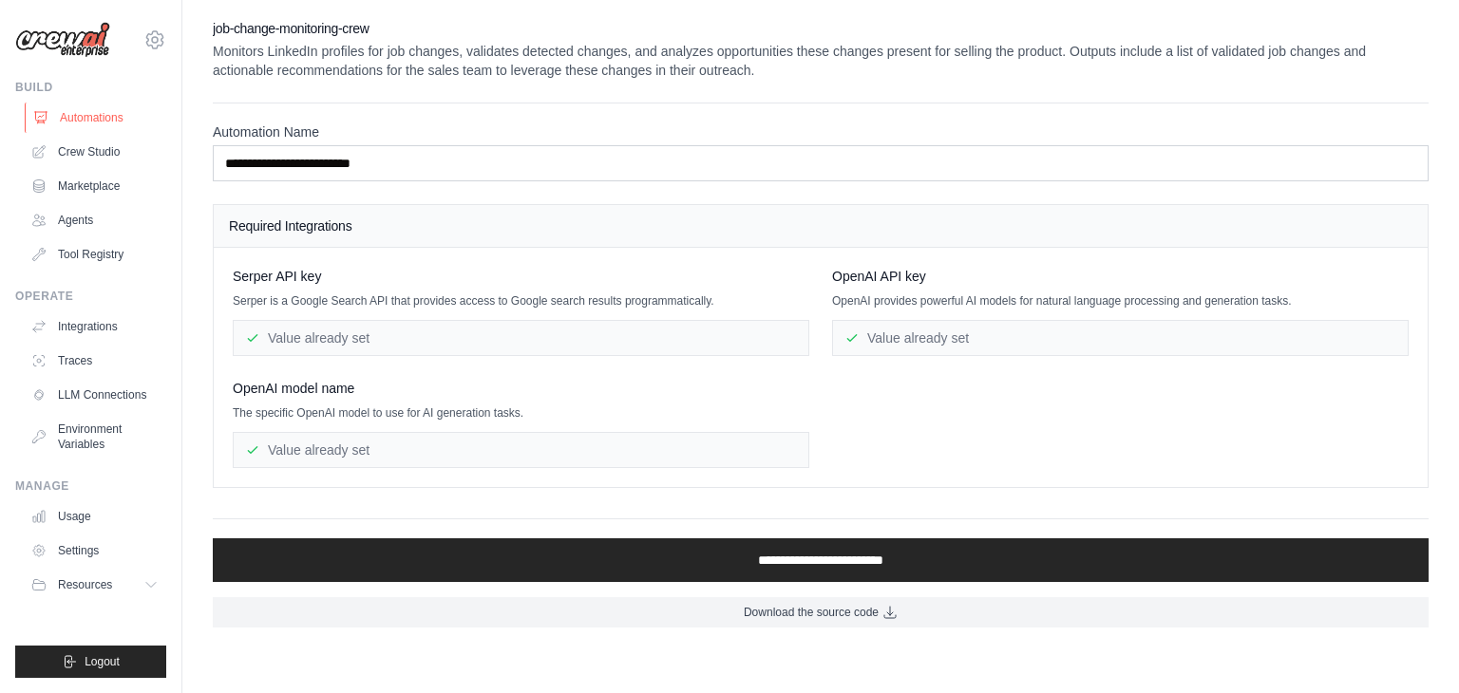
click at [96, 119] on link "Automations" at bounding box center [96, 118] width 143 height 30
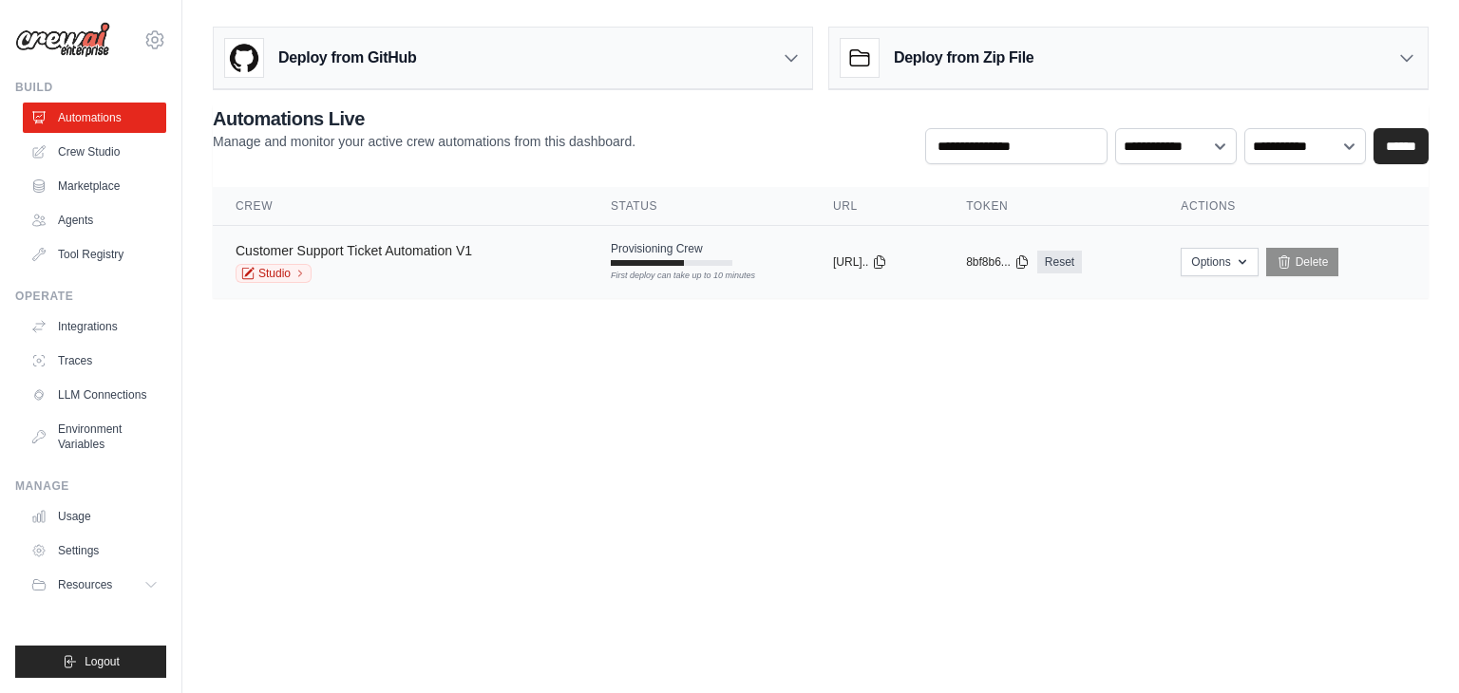
click at [323, 252] on link "Customer Support Ticket Automation V1" at bounding box center [353, 250] width 236 height 15
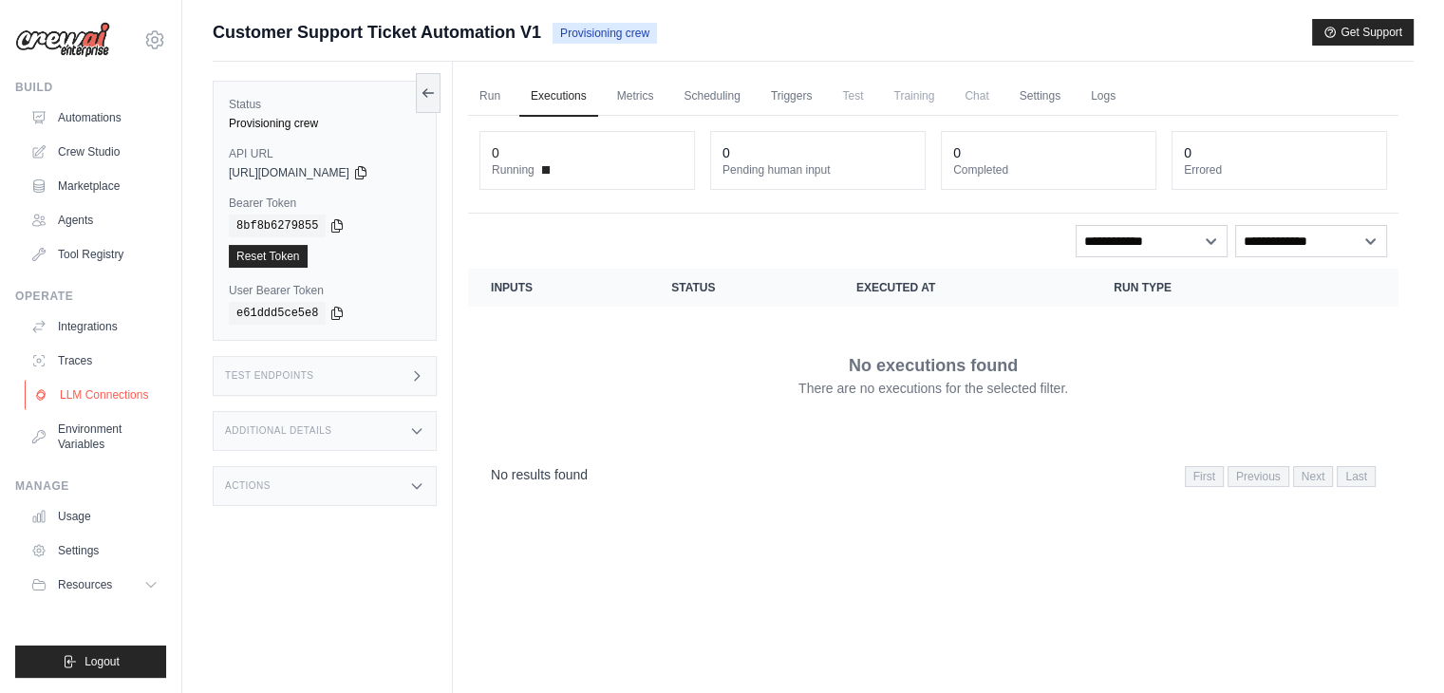
scroll to position [80, 0]
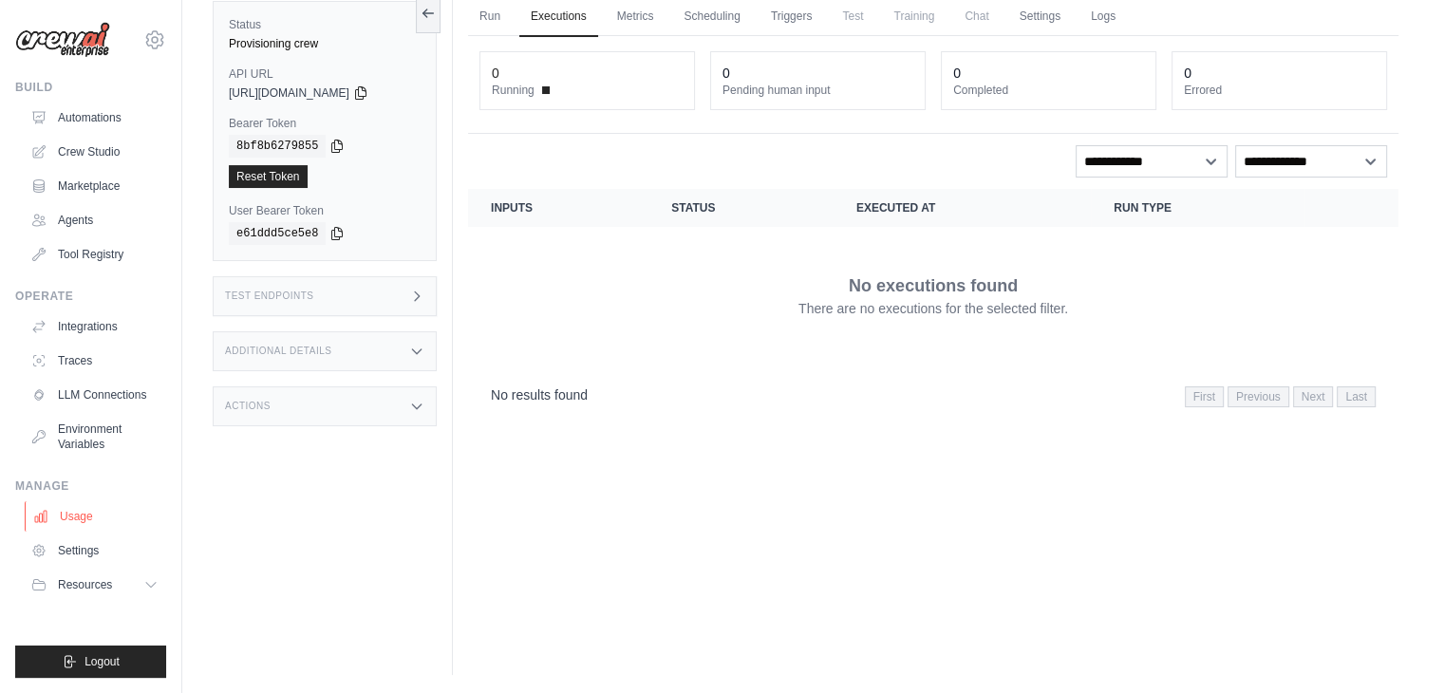
click at [76, 513] on link "Usage" at bounding box center [96, 516] width 143 height 30
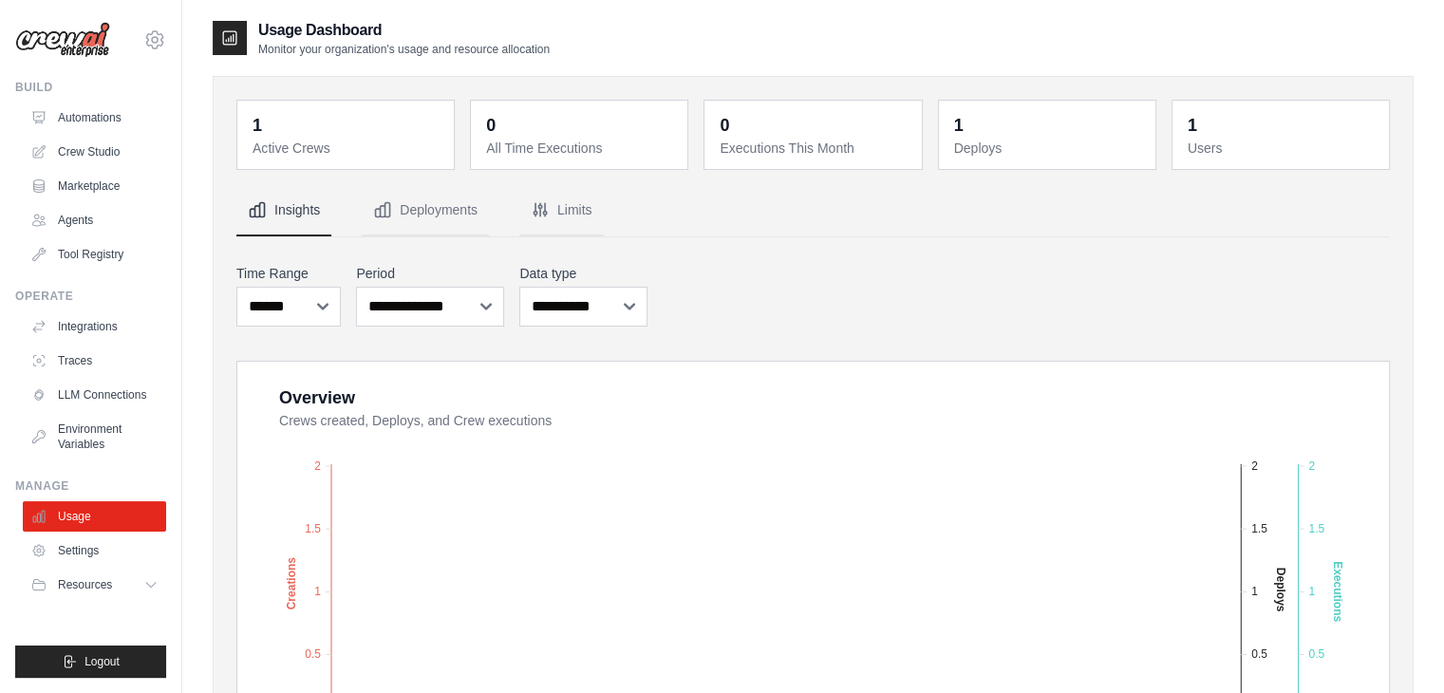
click at [299, 149] on dt "Active Crews" at bounding box center [348, 148] width 190 height 19
click at [94, 116] on link "Automations" at bounding box center [96, 118] width 143 height 30
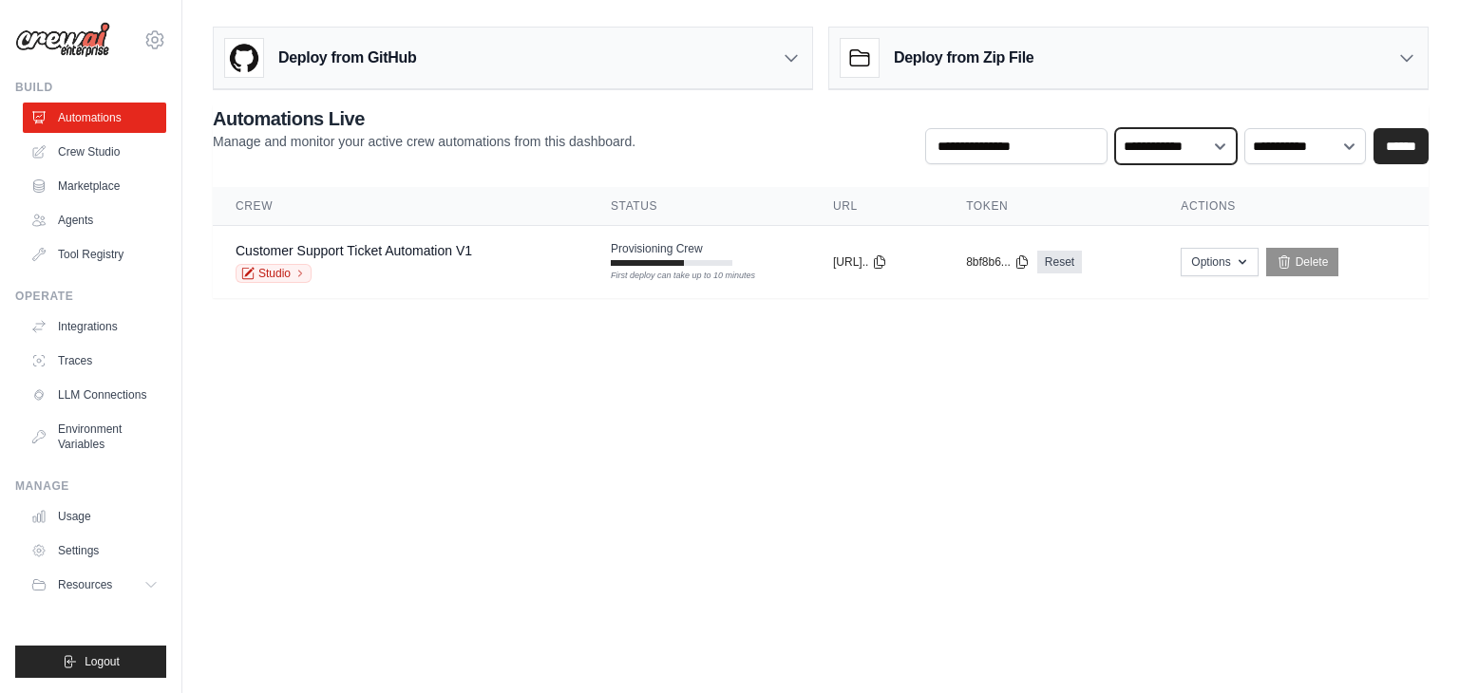
click at [1182, 149] on select "**********" at bounding box center [1176, 146] width 122 height 36
click at [828, 151] on div "**********" at bounding box center [820, 134] width 1215 height 59
click at [306, 249] on link "Customer Support Ticket Automation V1" at bounding box center [353, 250] width 236 height 15
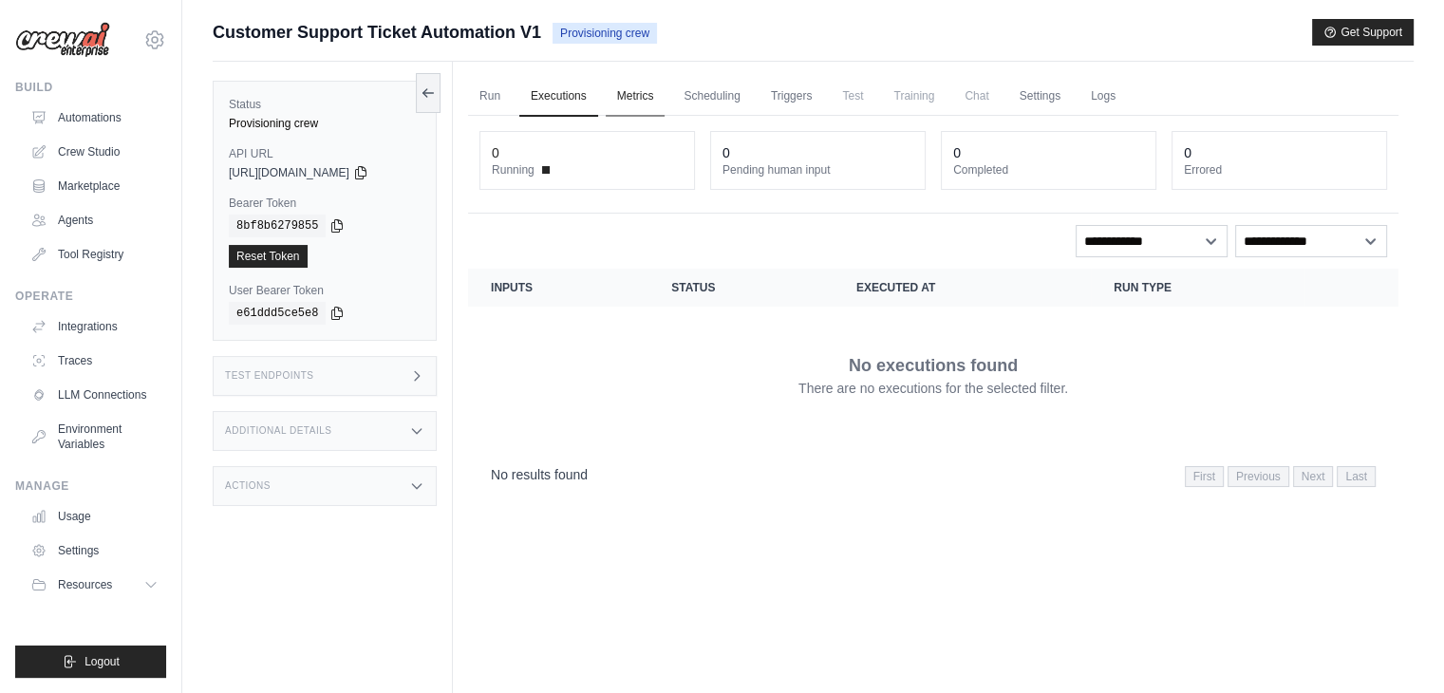
click at [635, 95] on link "Metrics" at bounding box center [636, 97] width 60 height 40
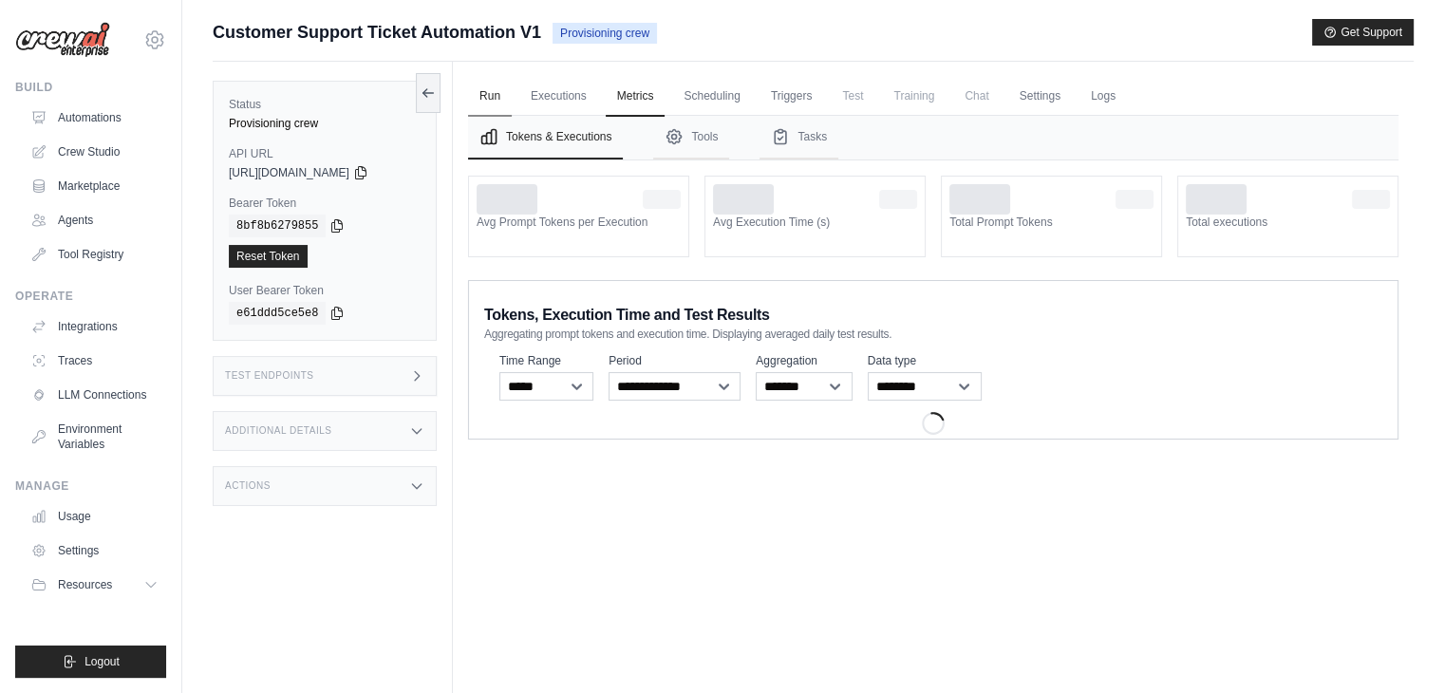
click at [486, 98] on link "Run" at bounding box center [490, 97] width 44 height 40
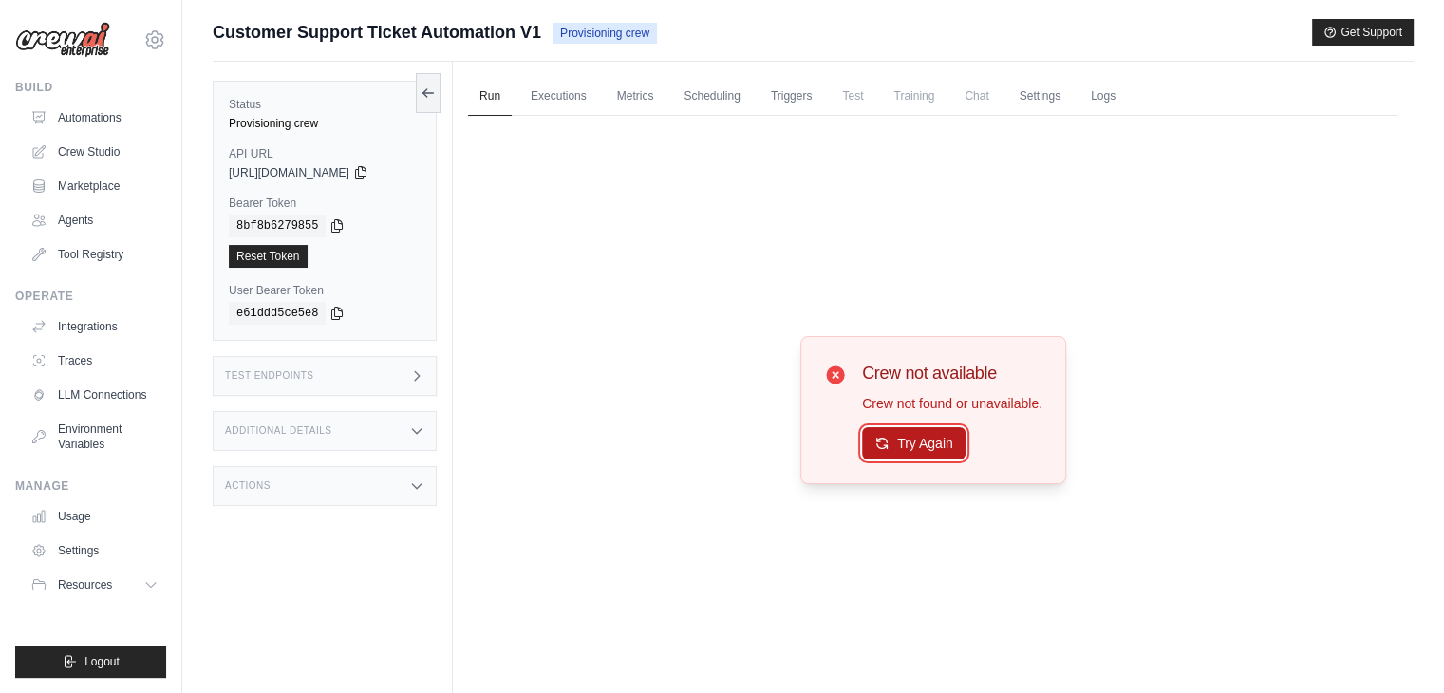
click at [908, 434] on button "Try Again" at bounding box center [914, 443] width 104 height 32
click at [910, 443] on button "Try Again" at bounding box center [914, 443] width 104 height 32
click at [912, 443] on button "Try Again" at bounding box center [914, 444] width 104 height 32
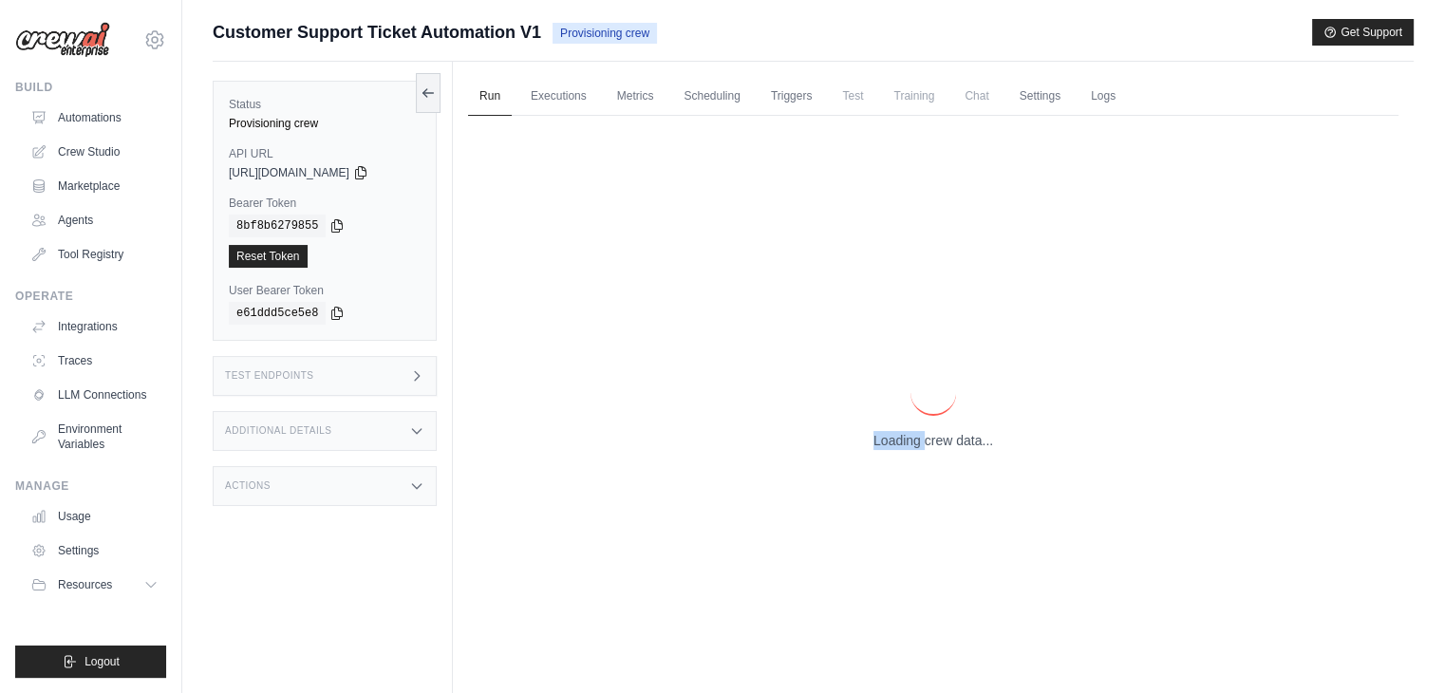
click at [912, 443] on p "Loading crew data..." at bounding box center [934, 440] width 120 height 19
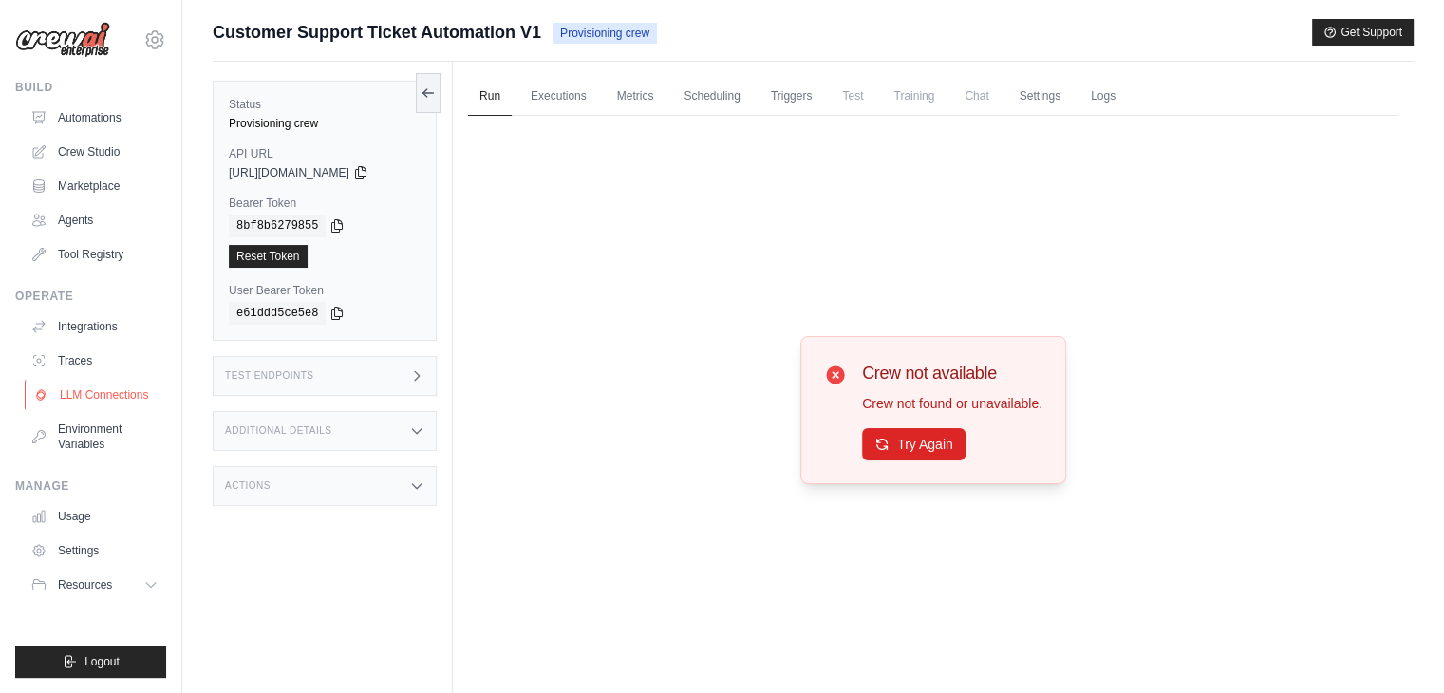
click at [95, 393] on link "LLM Connections" at bounding box center [96, 395] width 143 height 30
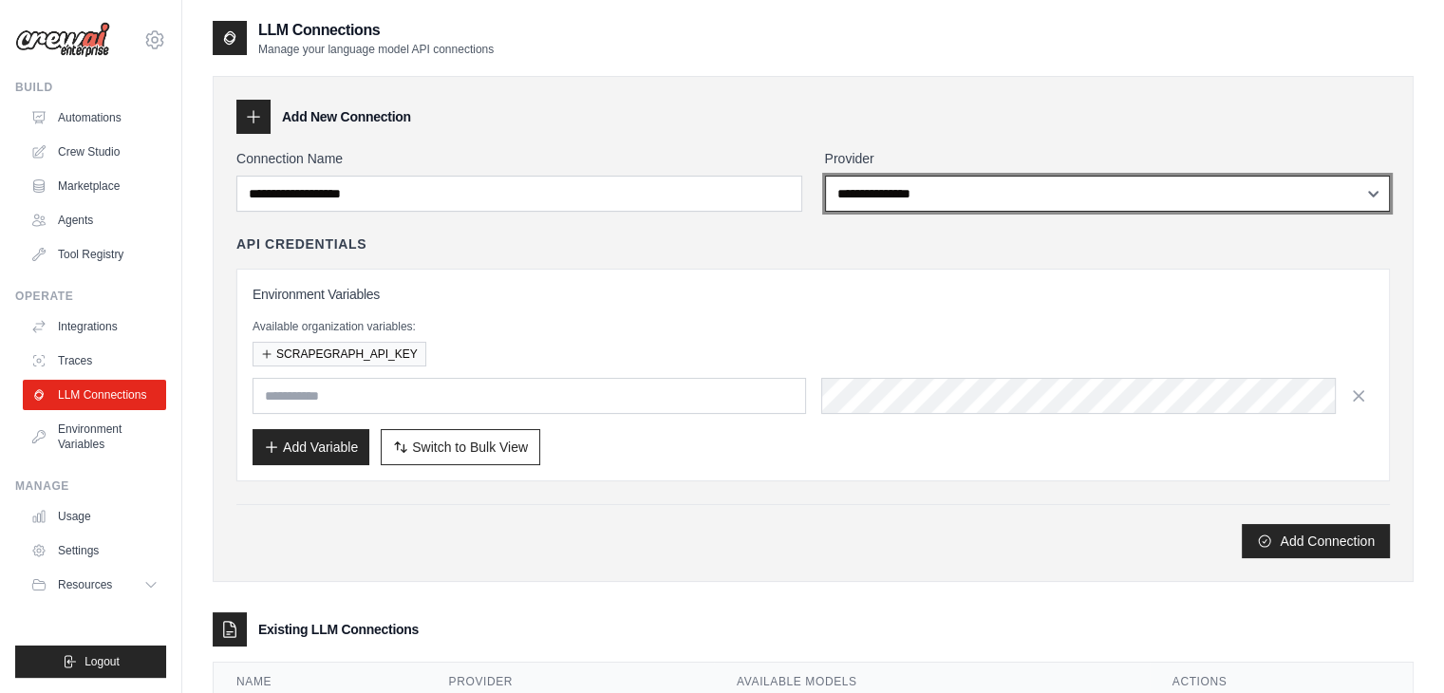
click at [920, 190] on select "**********" at bounding box center [1108, 194] width 566 height 36
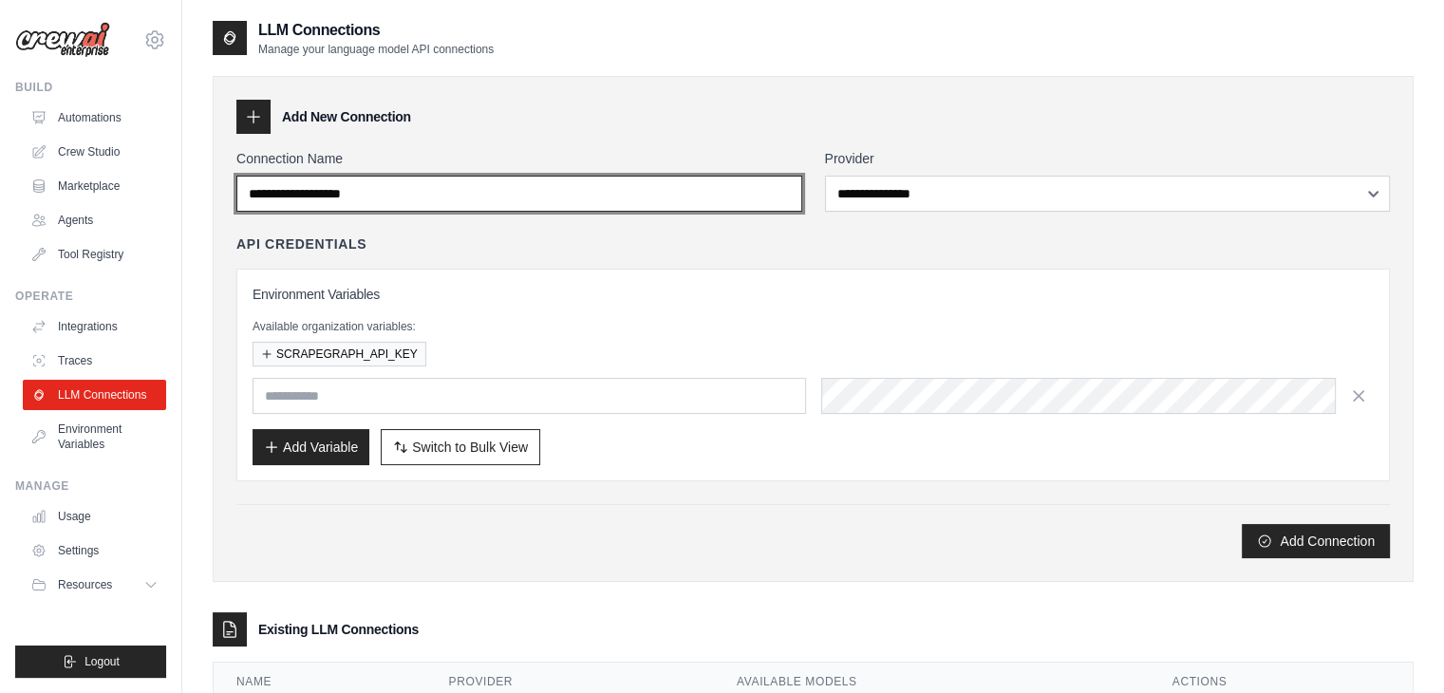
click at [339, 196] on input "Connection Name" at bounding box center [519, 194] width 566 height 36
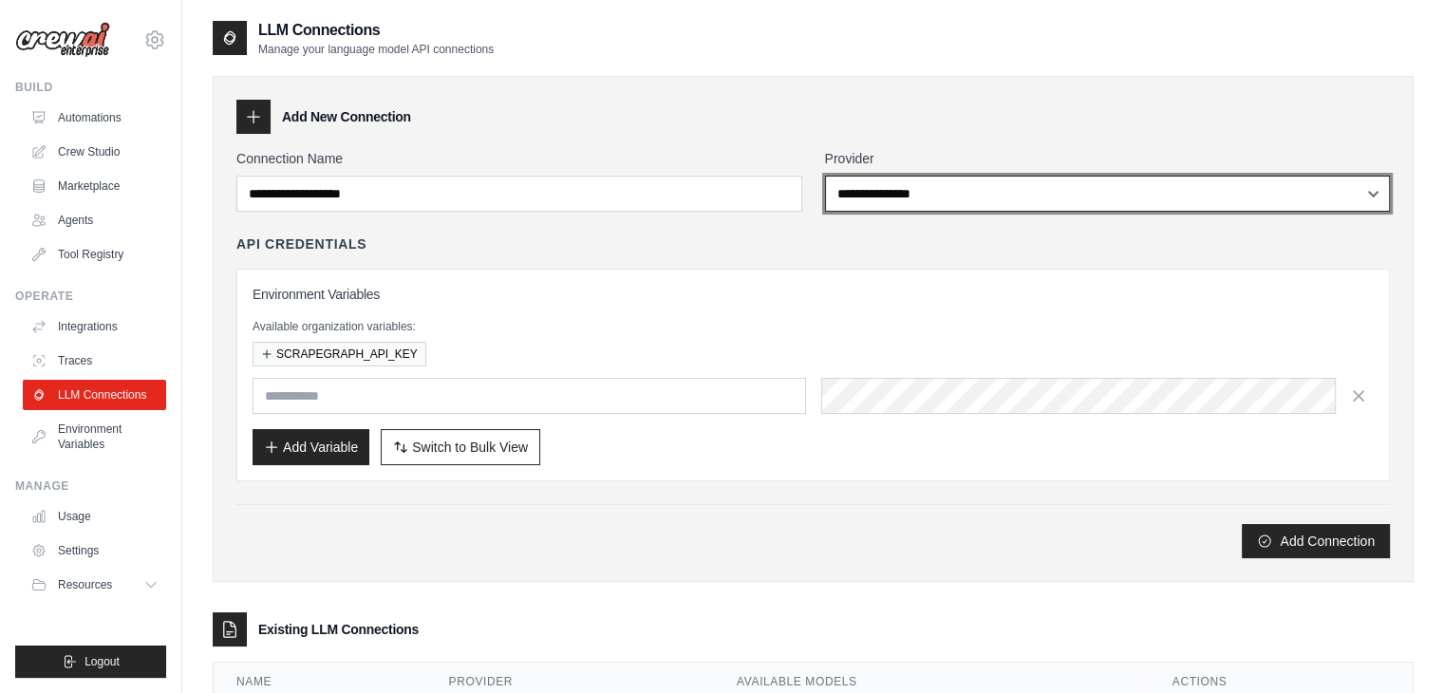
click at [866, 198] on select "**********" at bounding box center [1108, 194] width 566 height 36
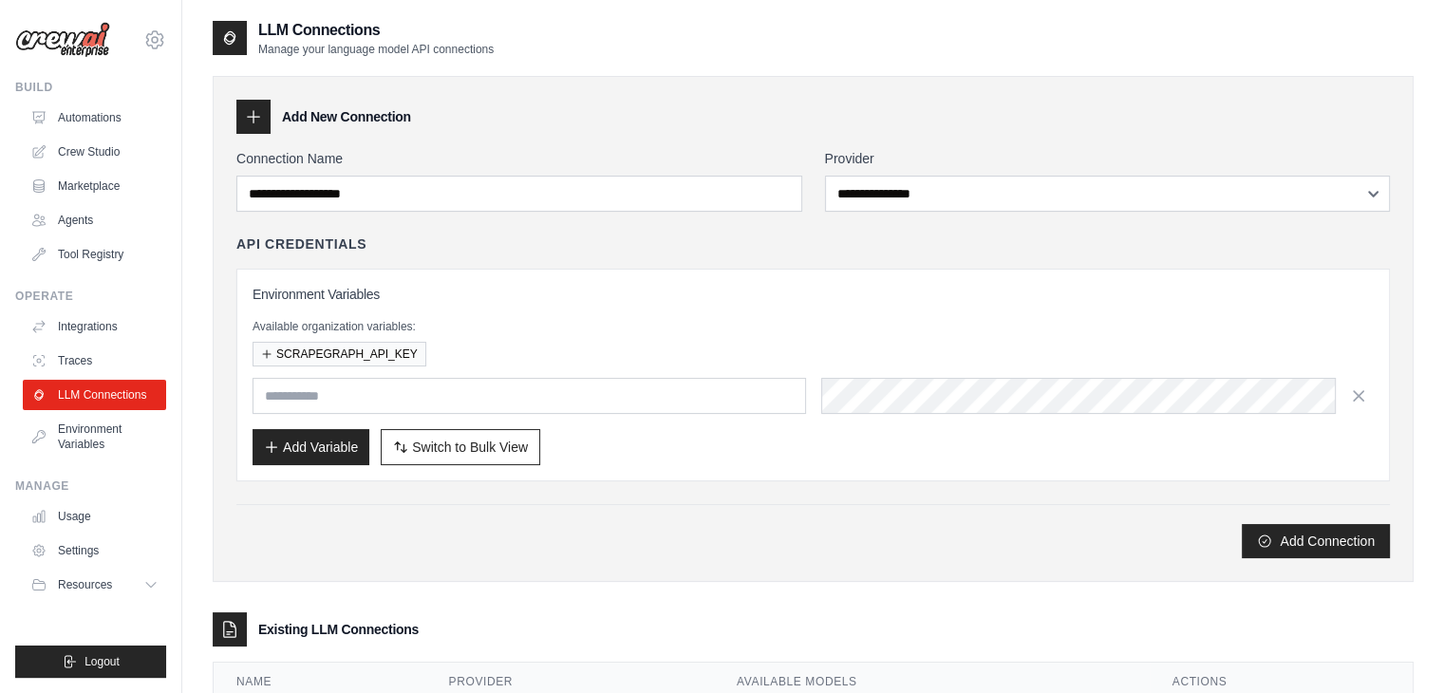
click at [655, 259] on div "API Credentials Environment Variables Available organization variables: SCRAPEG…" at bounding box center [813, 358] width 1154 height 247
click at [107, 186] on link "Marketplace" at bounding box center [96, 186] width 143 height 30
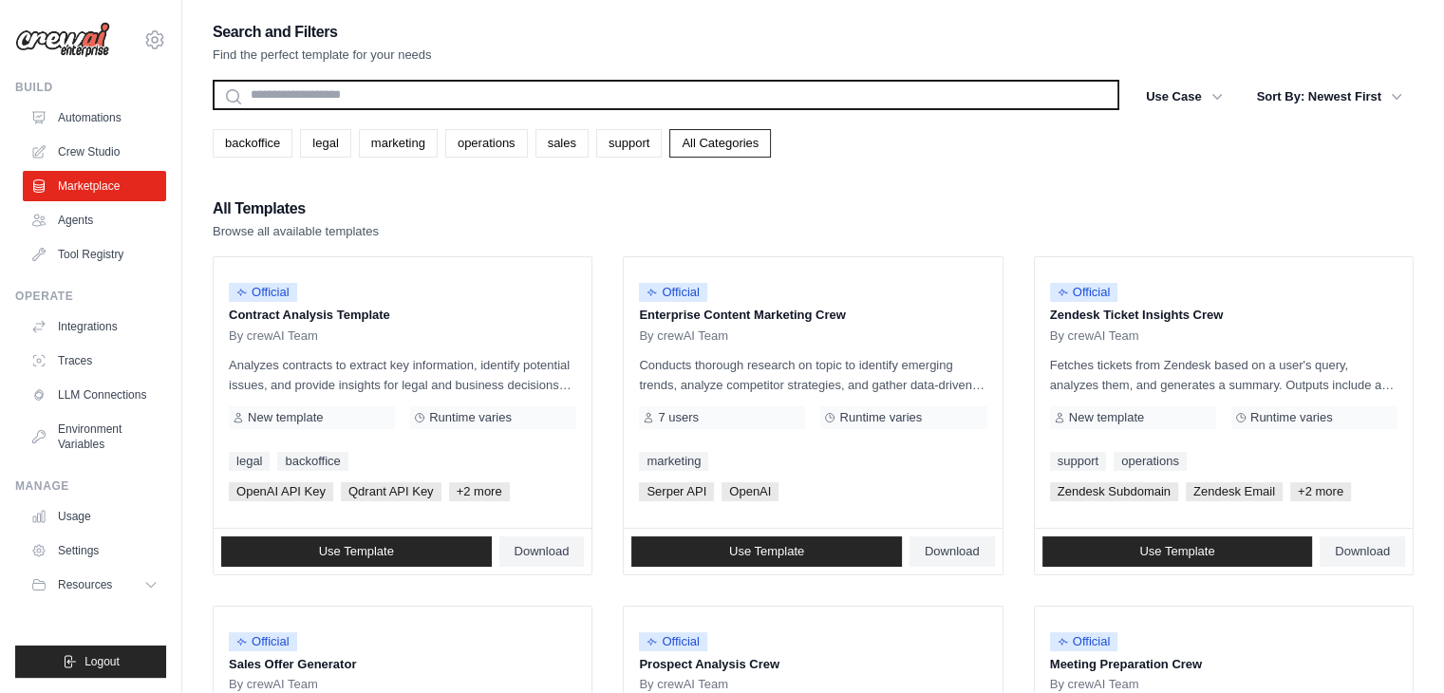
click at [551, 96] on input "text" at bounding box center [666, 95] width 907 height 30
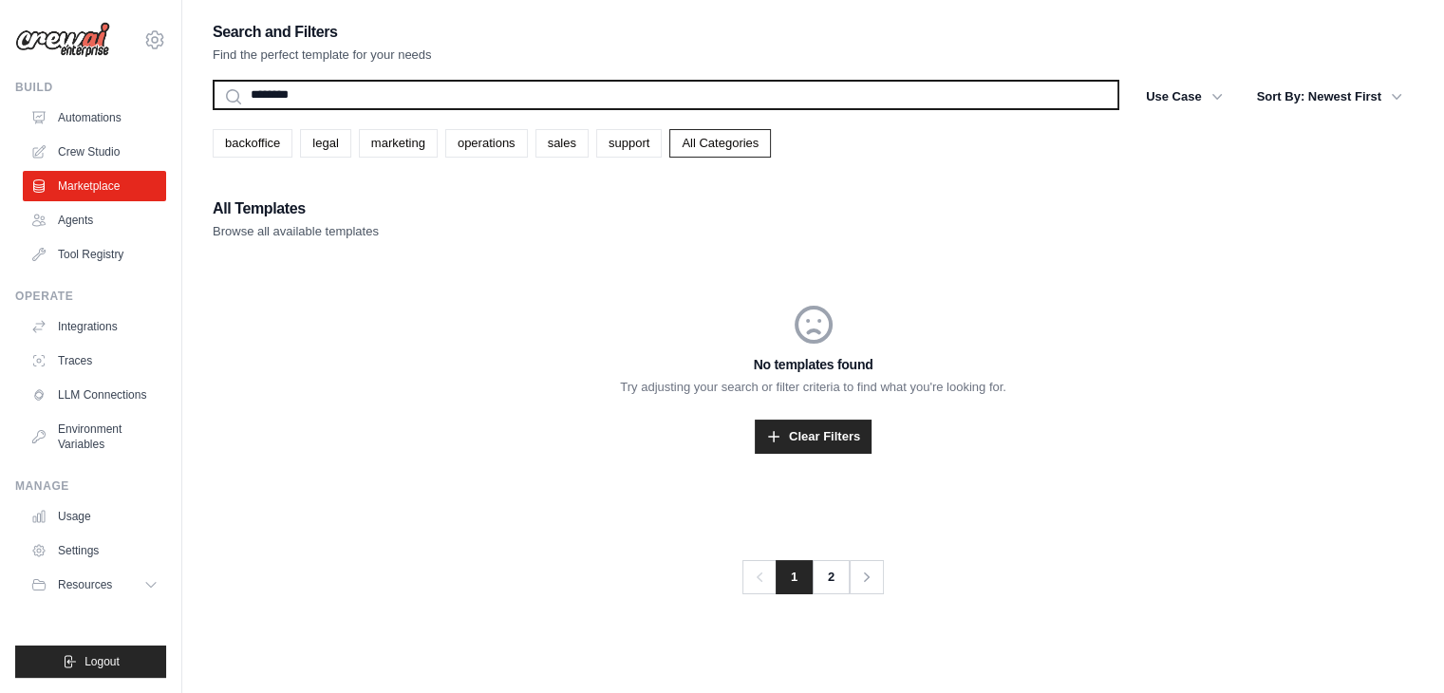
type input "********"
click at [212, 109] on button "Search" at bounding box center [212, 109] width 1 height 1
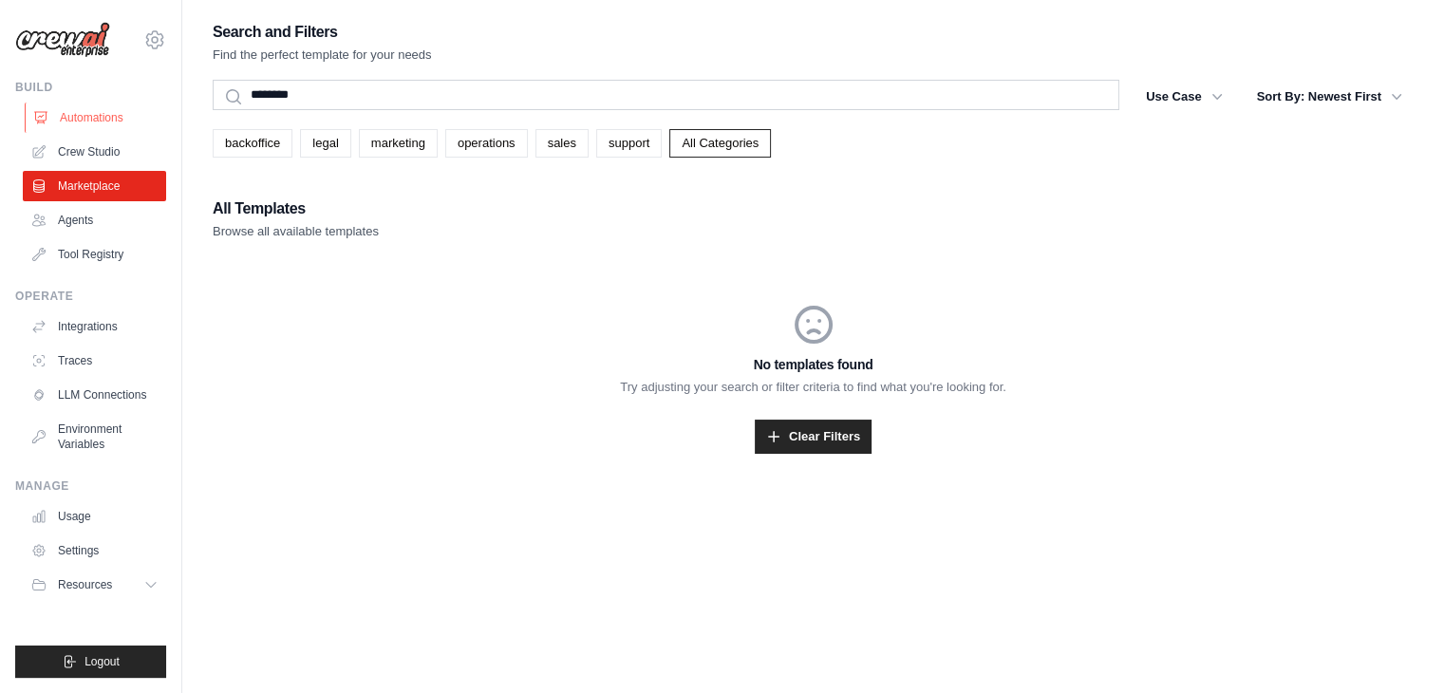
click at [99, 106] on link "Automations" at bounding box center [96, 118] width 143 height 30
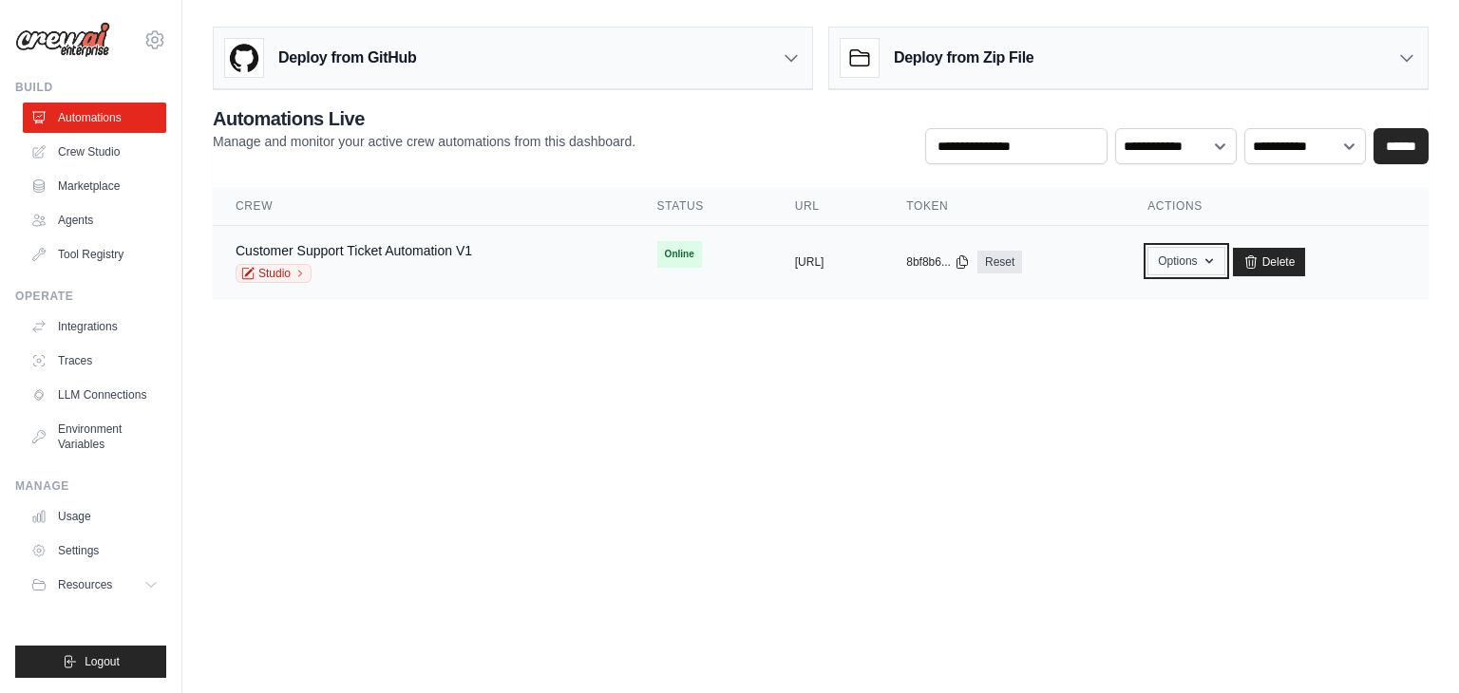
click at [1219, 255] on button "Options" at bounding box center [1185, 261] width 77 height 28
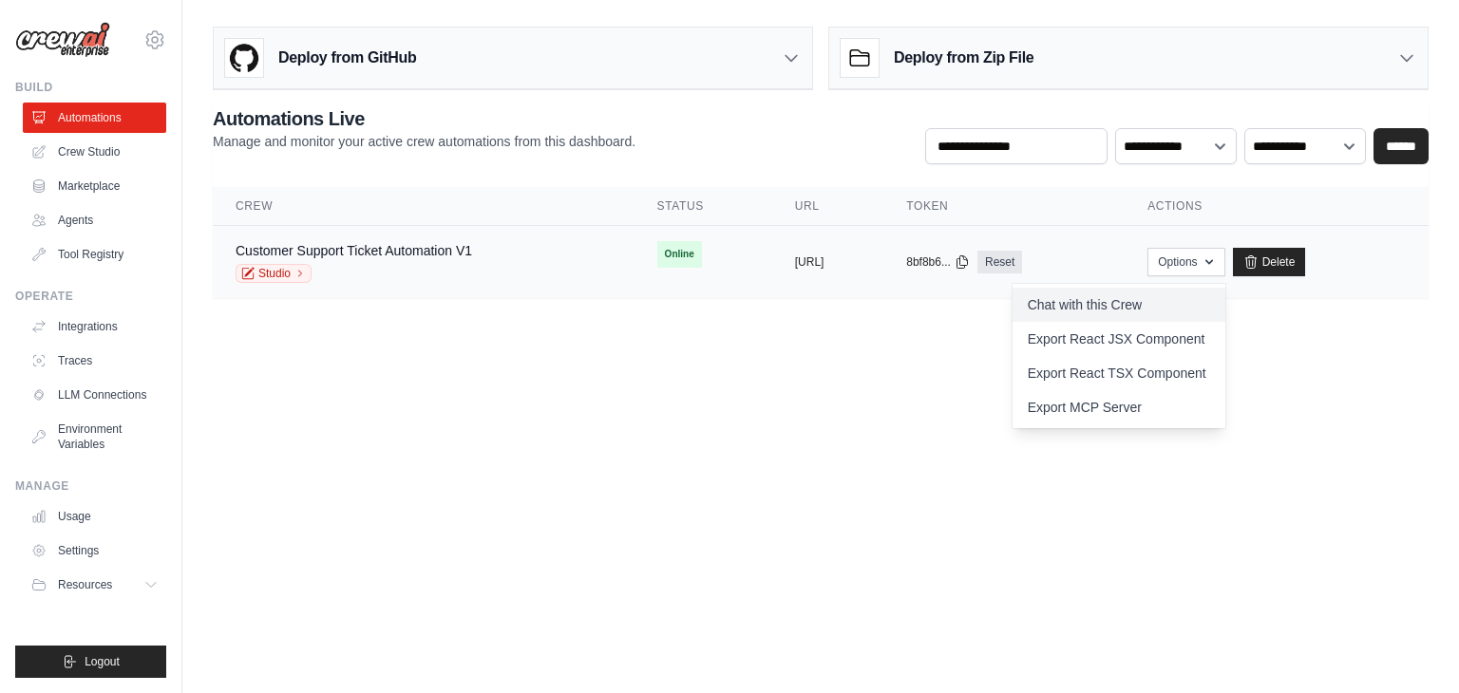
click at [1119, 301] on link "Chat with this Crew" at bounding box center [1118, 305] width 213 height 34
click at [350, 252] on link "Customer Support Ticket Automation V1" at bounding box center [353, 250] width 236 height 15
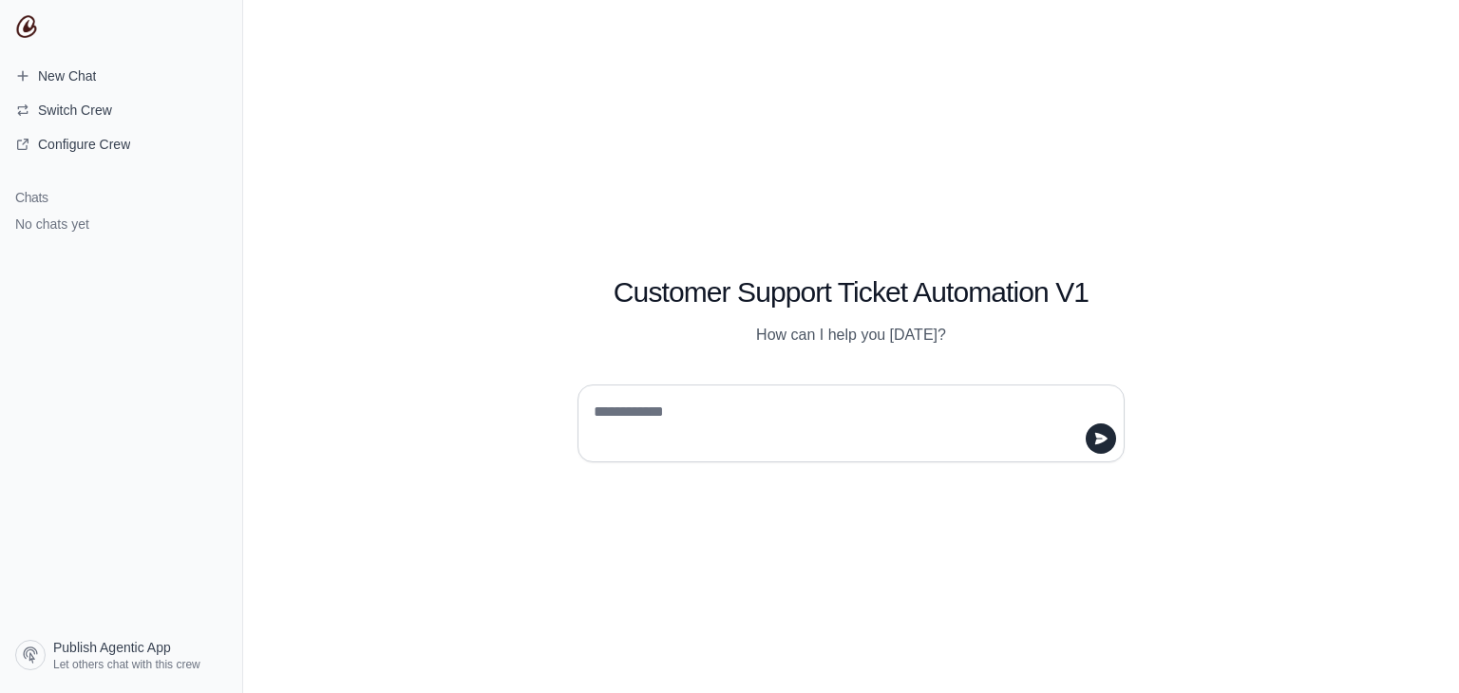
click at [765, 430] on textarea at bounding box center [845, 423] width 511 height 53
type textarea "**"
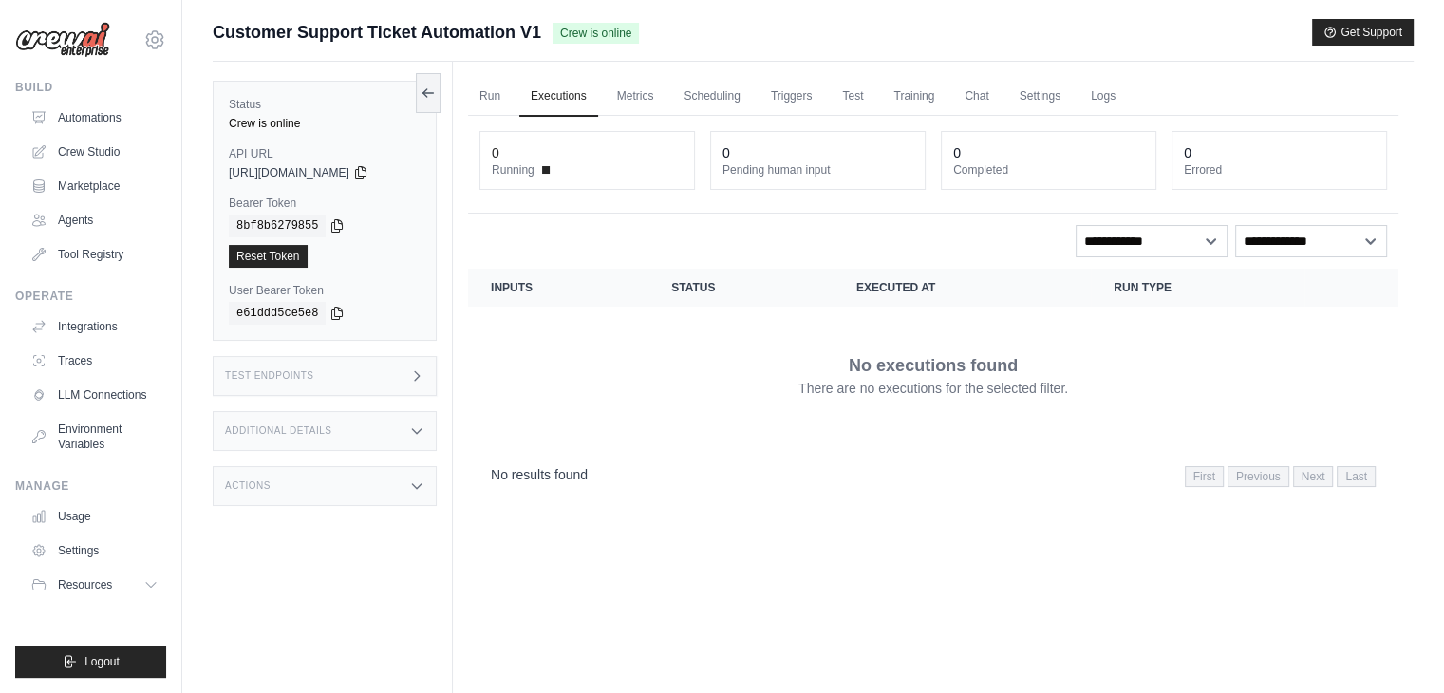
click at [763, 164] on dt "Pending human input" at bounding box center [818, 169] width 191 height 15
click at [498, 91] on link "Run" at bounding box center [490, 97] width 44 height 40
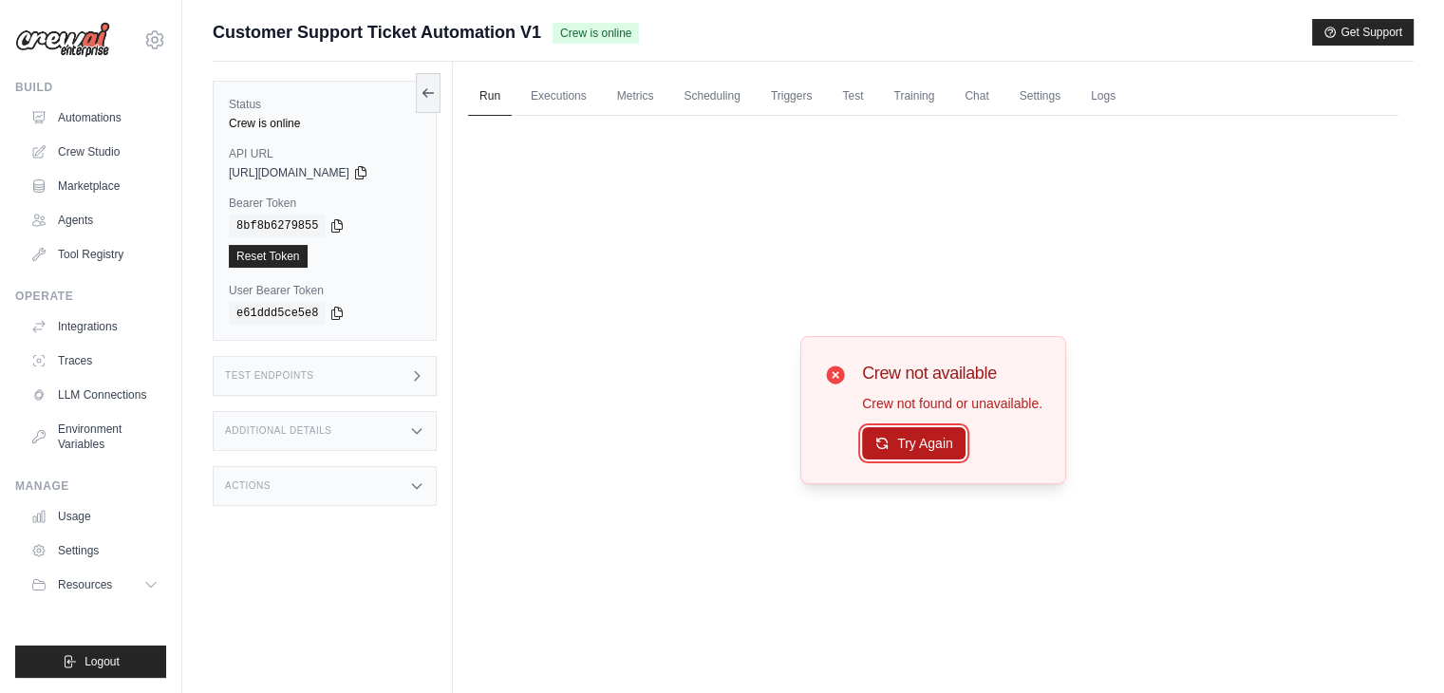
click at [925, 443] on button "Try Again" at bounding box center [914, 443] width 104 height 32
click at [924, 445] on button "Try Again" at bounding box center [914, 443] width 104 height 32
click at [255, 121] on div "Crew is online" at bounding box center [325, 123] width 192 height 15
click at [437, 92] on button at bounding box center [428, 92] width 25 height 40
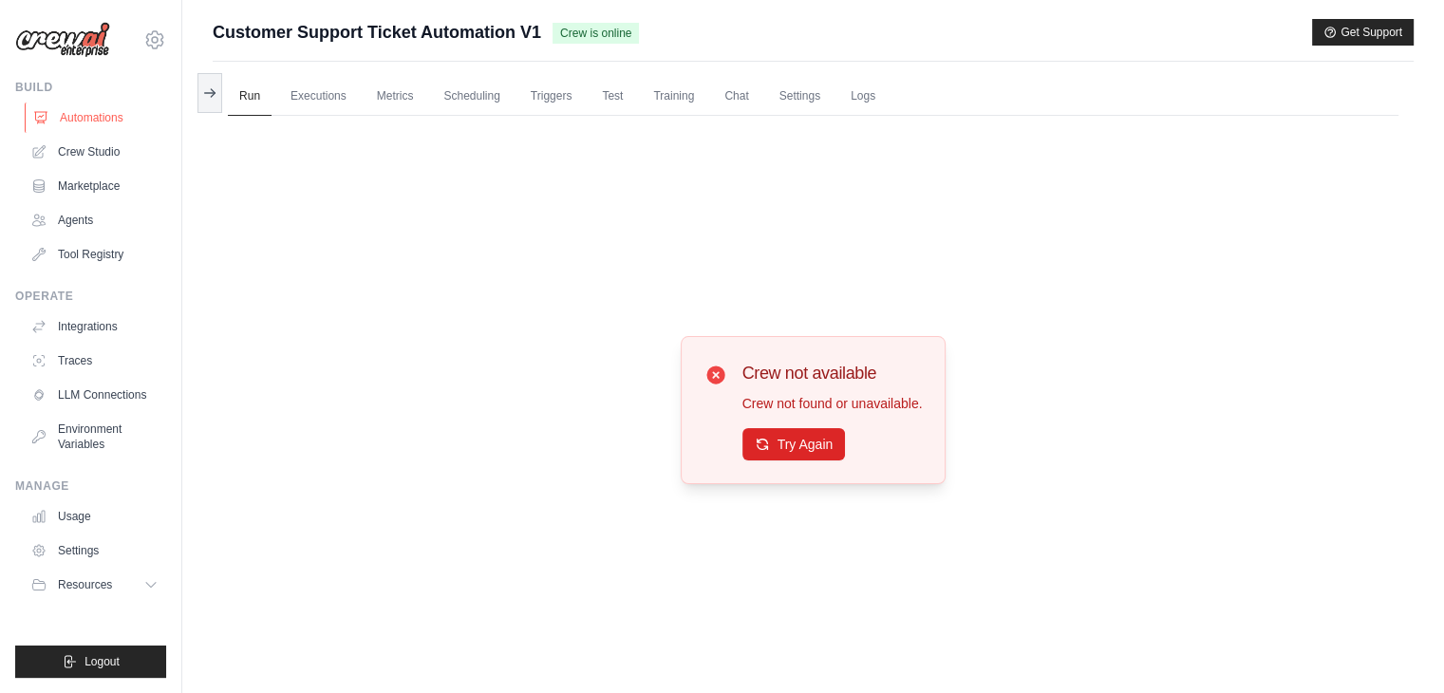
click at [65, 119] on link "Automations" at bounding box center [96, 118] width 143 height 30
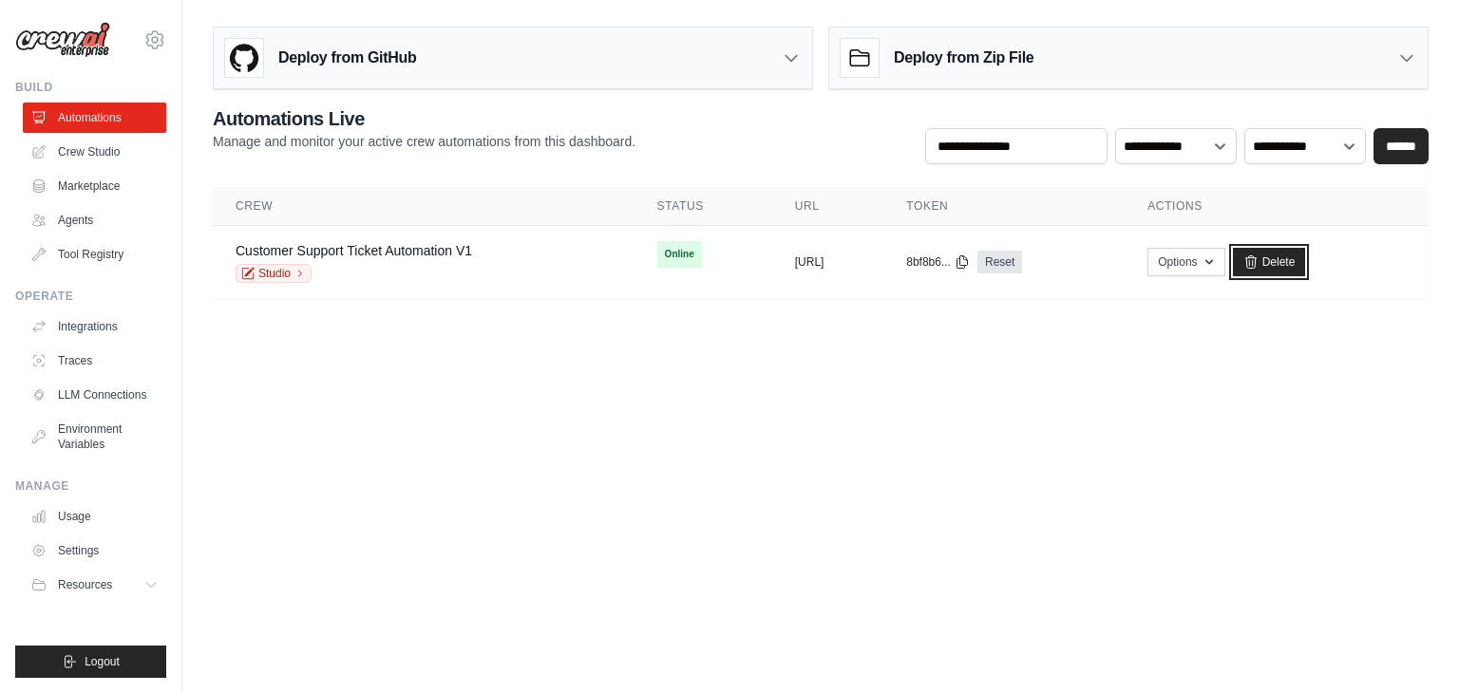
drag, startPoint x: 1315, startPoint y: 266, endPoint x: 813, endPoint y: 177, distance: 510.2
click at [1306, 267] on link "Delete" at bounding box center [1269, 262] width 73 height 28
